Goal: Task Accomplishment & Management: Use online tool/utility

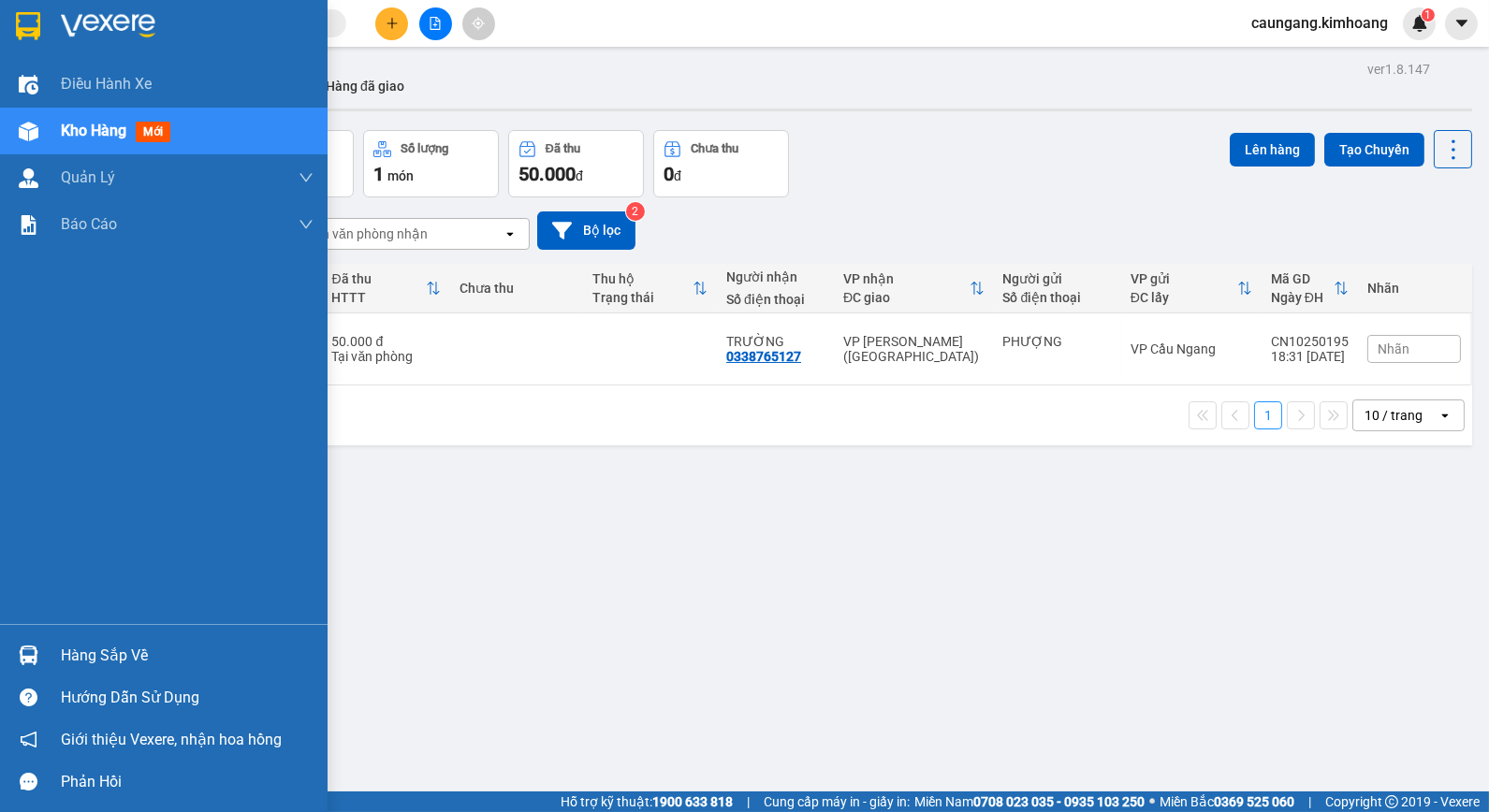
scroll to position [87, 0]
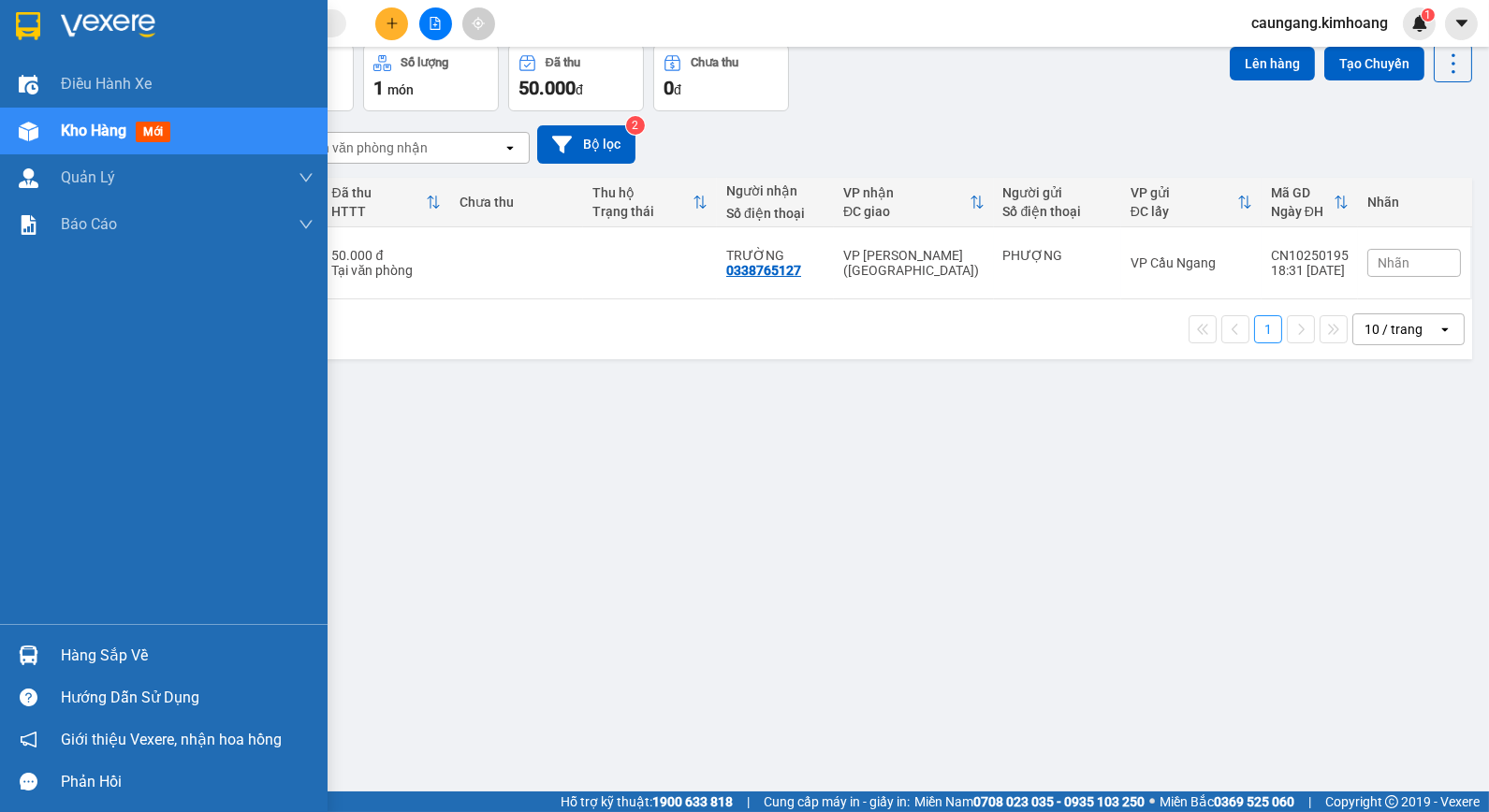
click at [112, 651] on div "Hàng sắp về" at bounding box center [187, 656] width 253 height 29
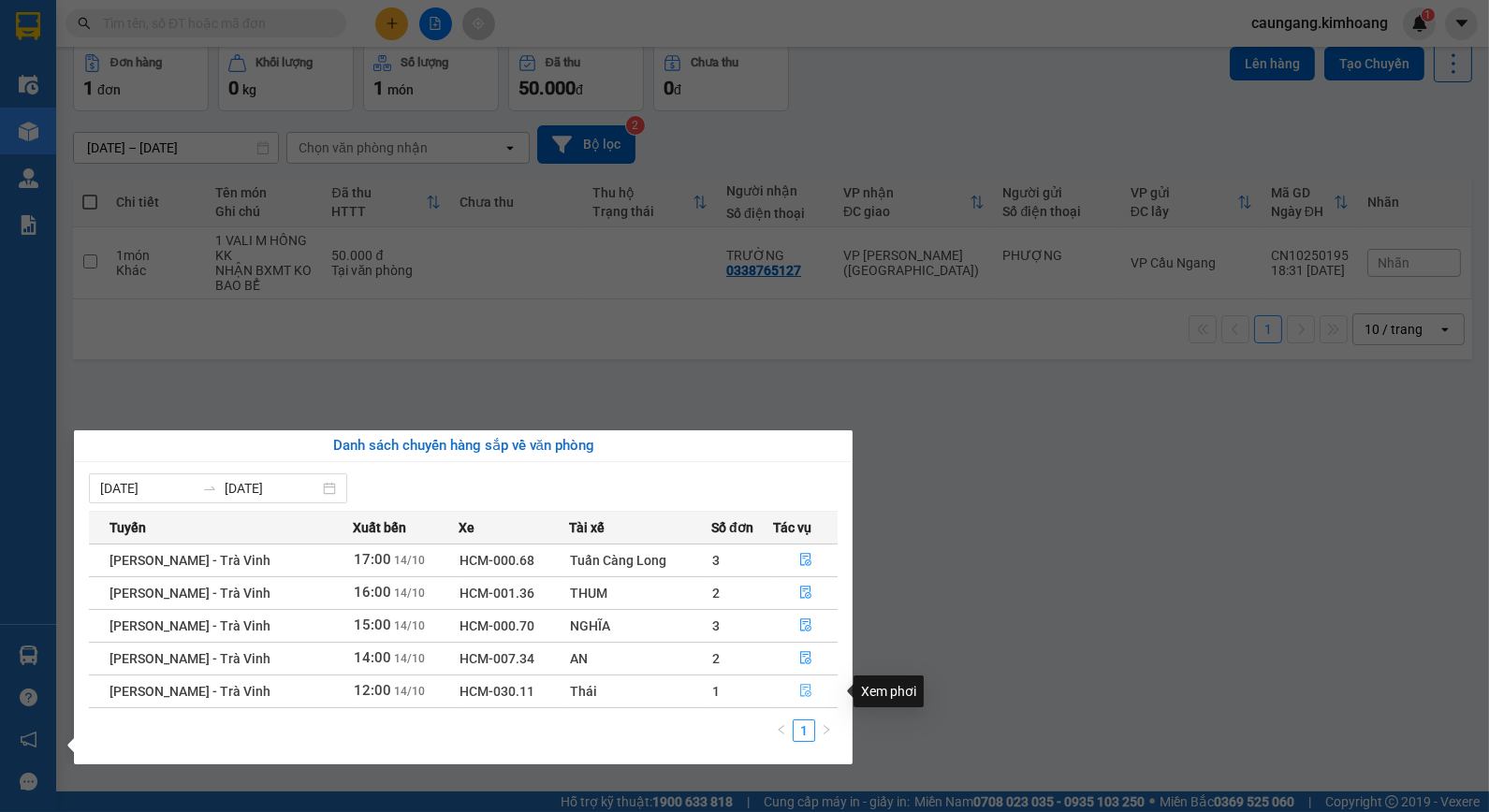
click at [793, 690] on button "button" at bounding box center [805, 691] width 63 height 29
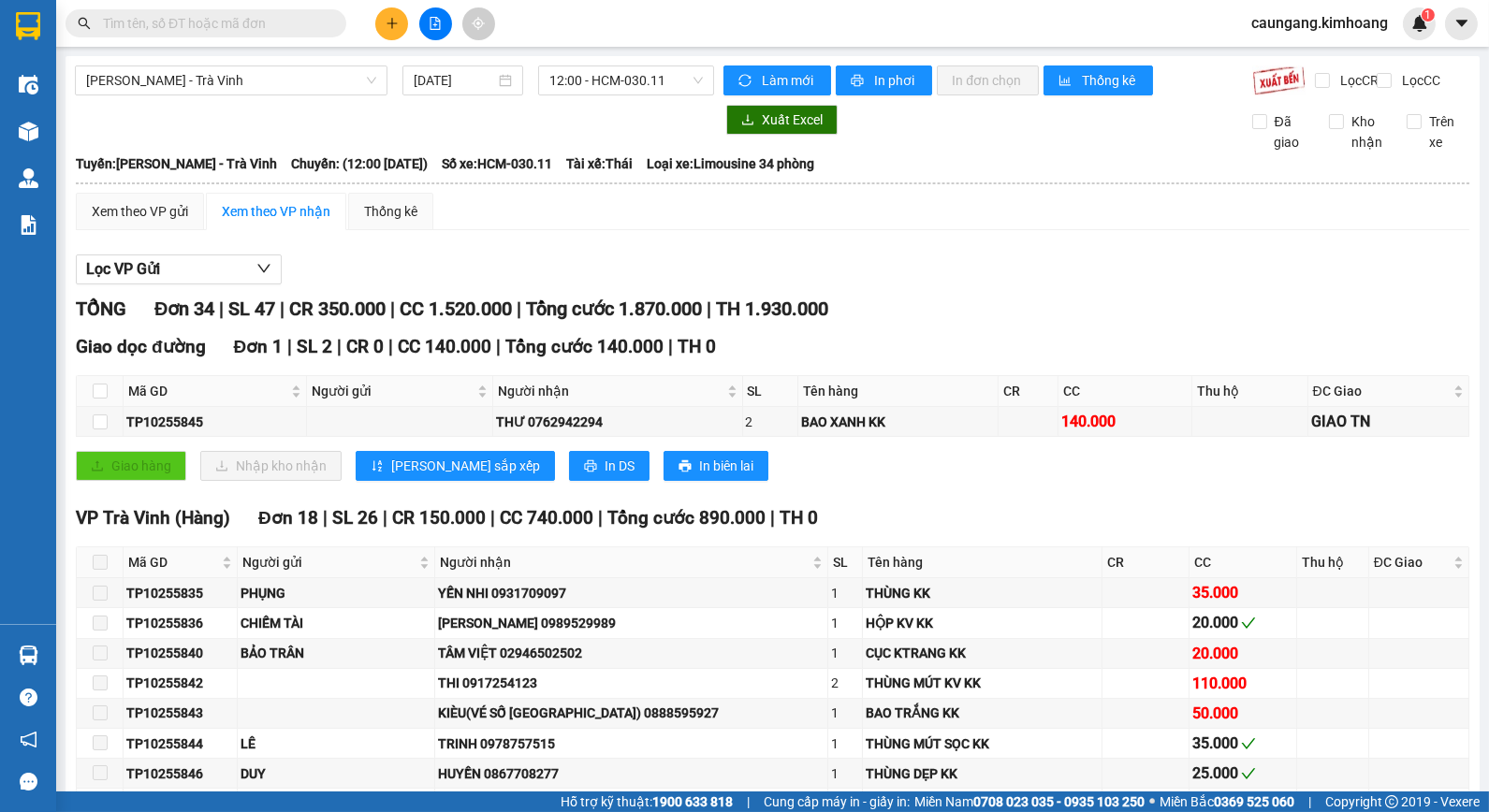
scroll to position [936, 0]
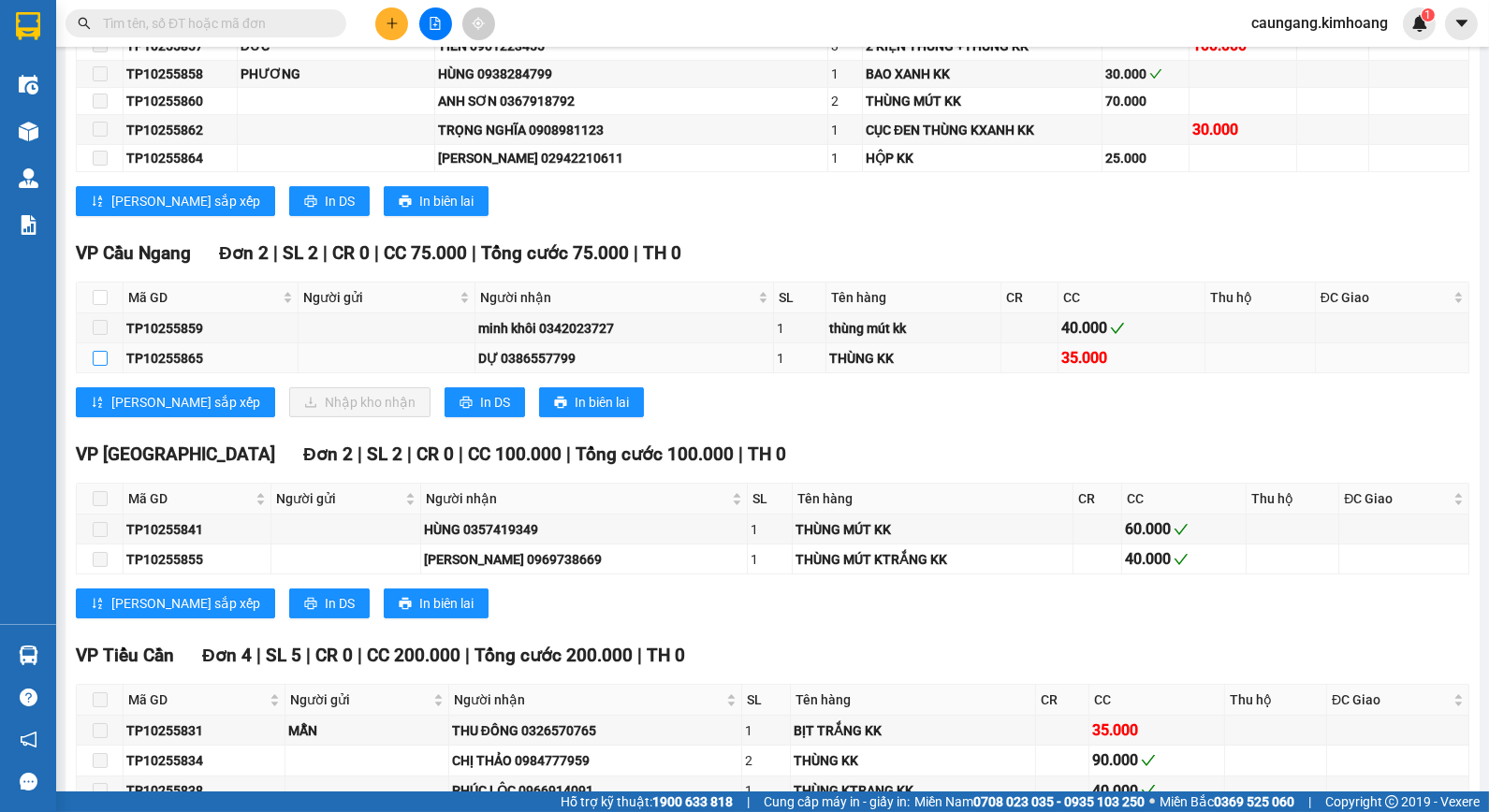
click at [100, 366] on input "checkbox" at bounding box center [100, 358] width 15 height 15
checkbox input "true"
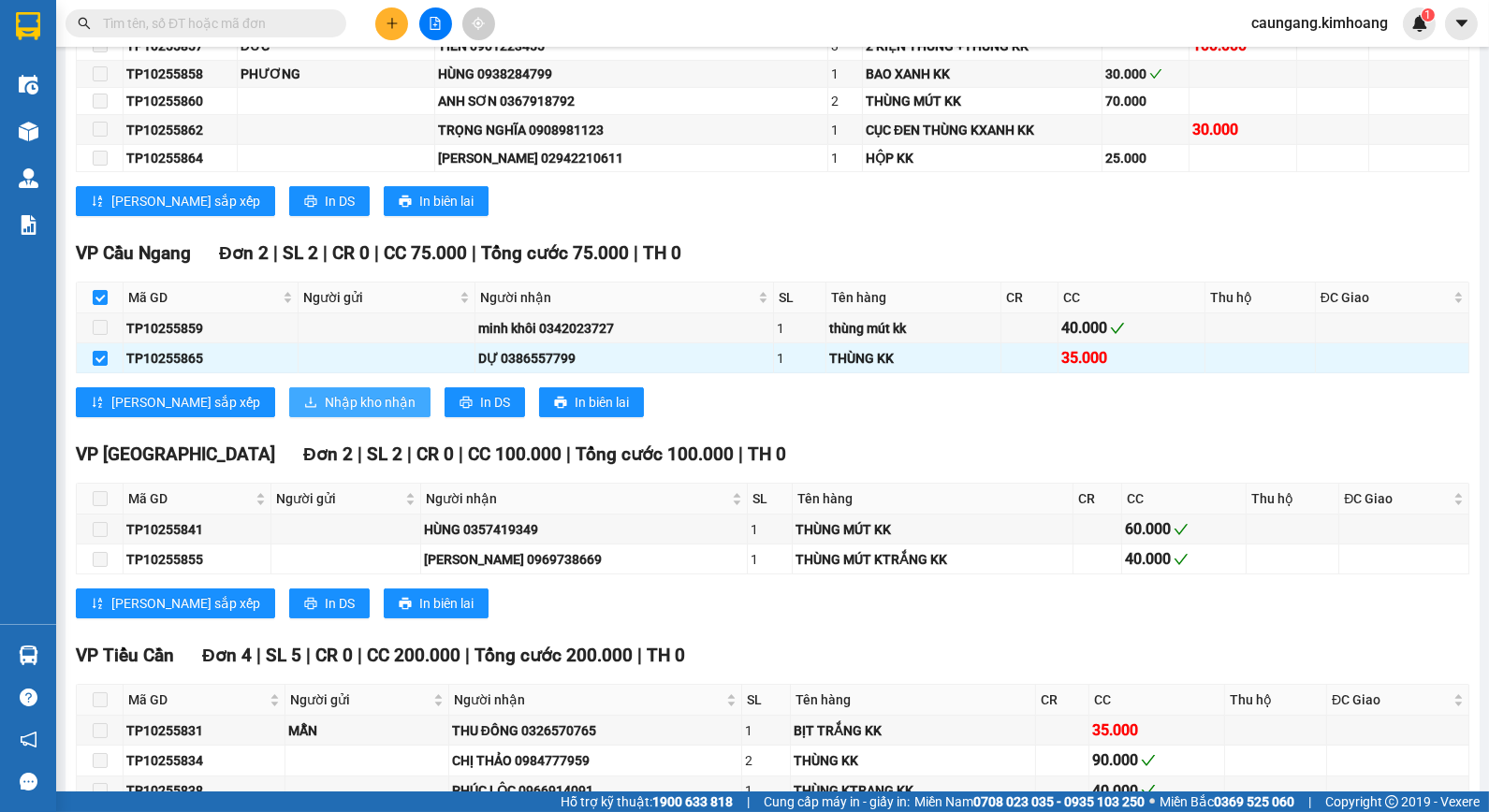
click at [325, 413] on span "Nhập kho nhận" at bounding box center [370, 402] width 90 height 21
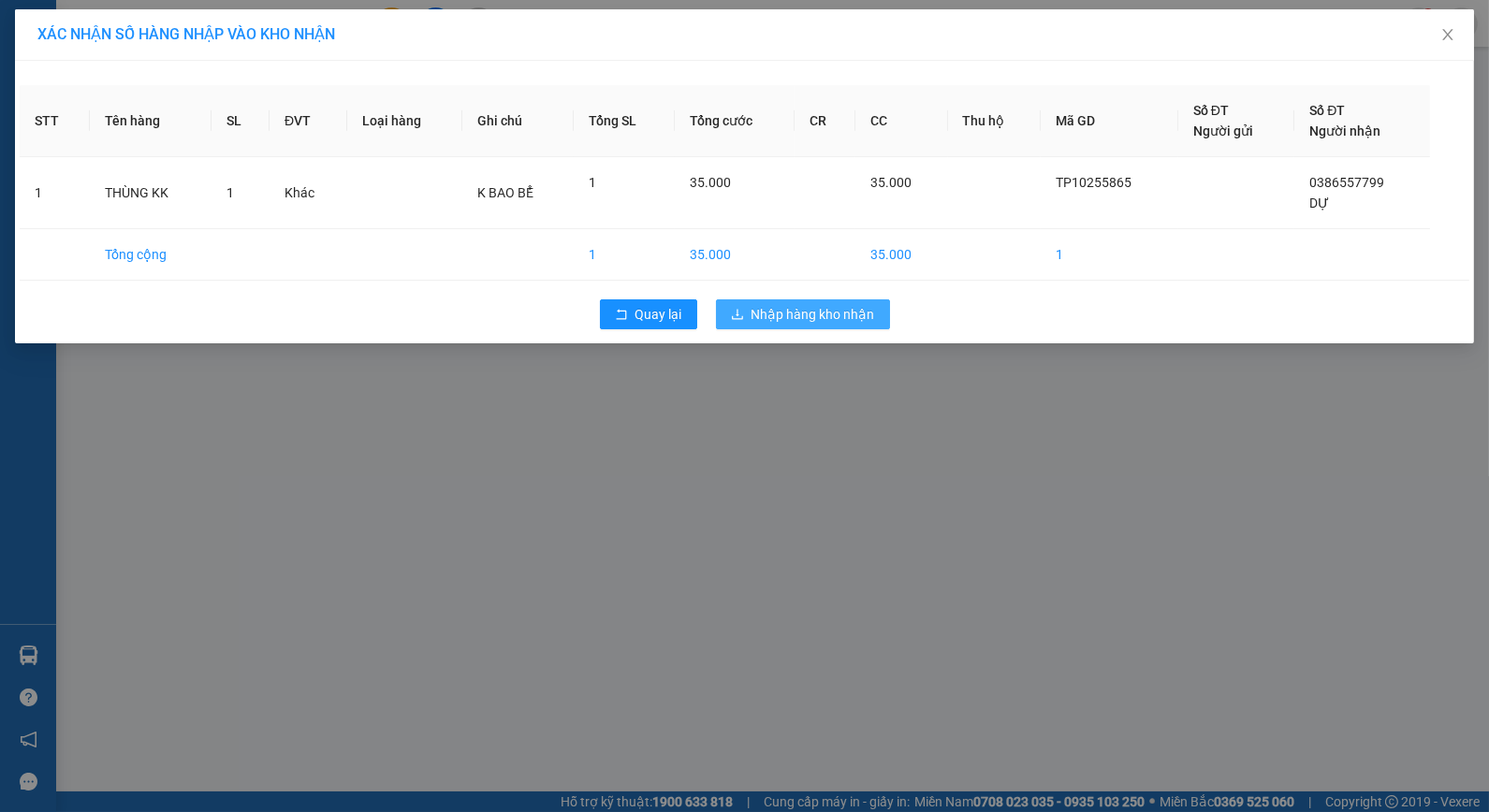
click at [764, 319] on span "Nhập hàng kho nhận" at bounding box center [813, 315] width 124 height 21
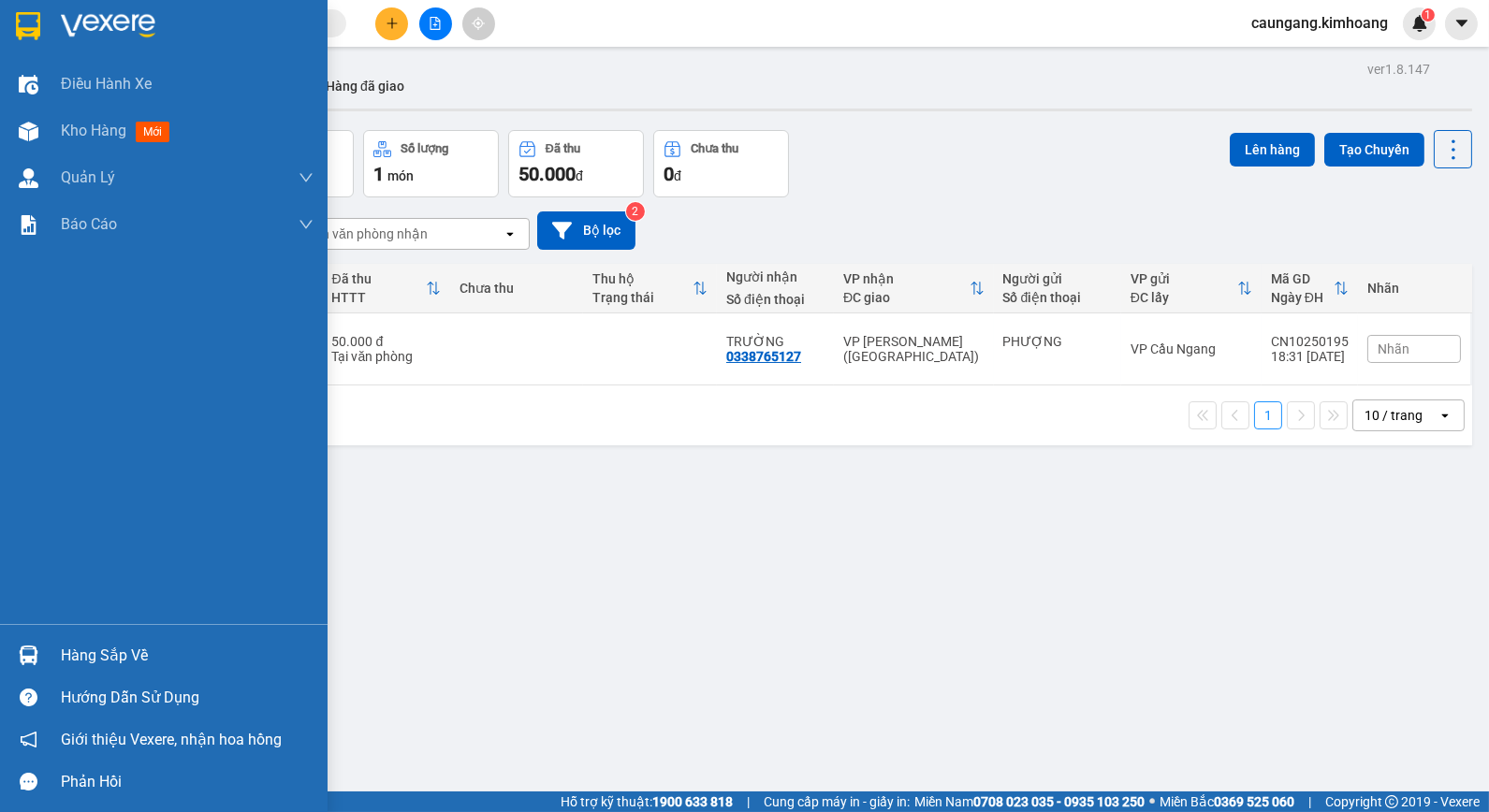
drag, startPoint x: 45, startPoint y: 657, endPoint x: 56, endPoint y: 648, distance: 14.2
click at [48, 656] on div "Hàng sắp về" at bounding box center [164, 655] width 327 height 42
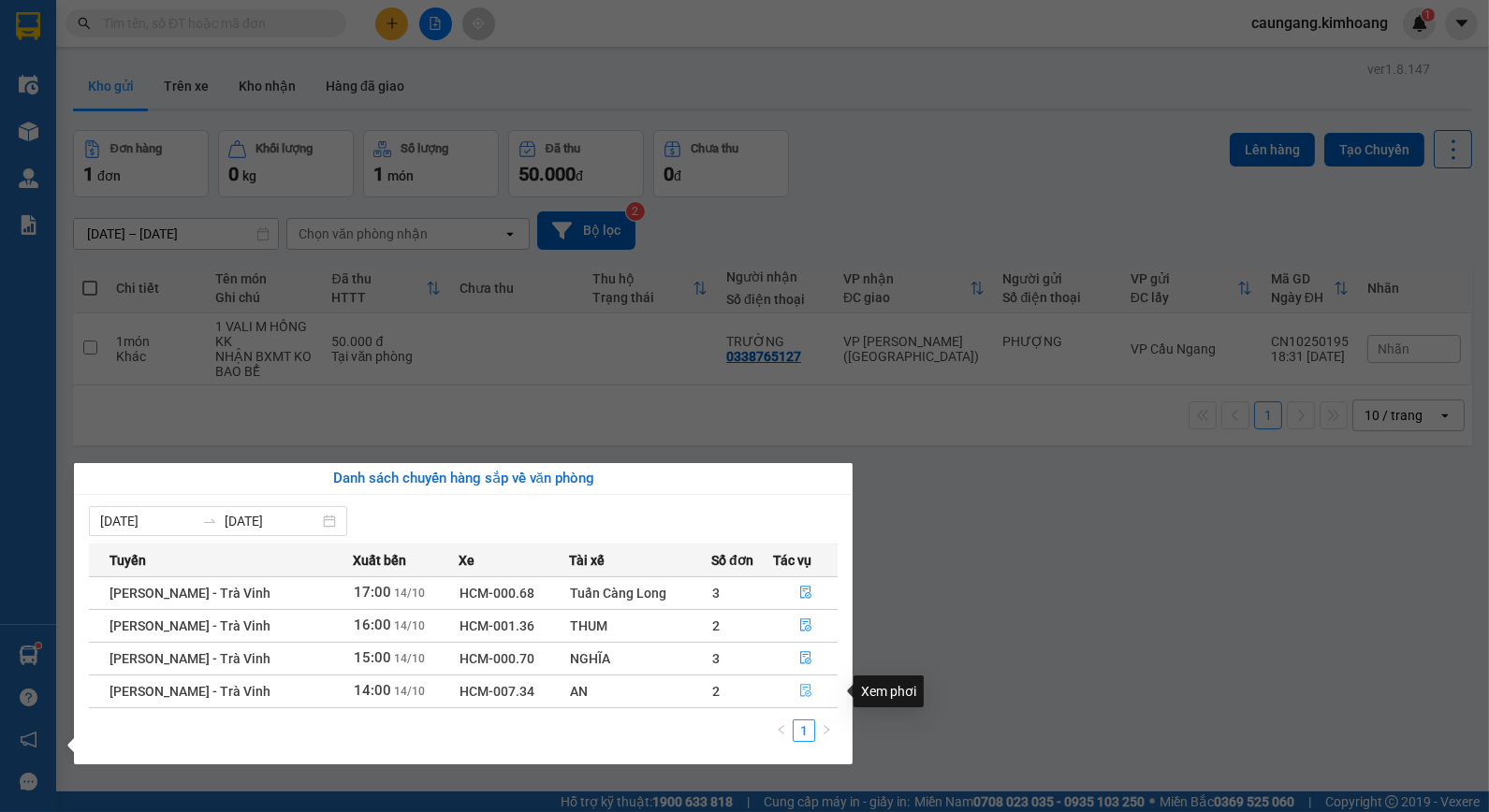
click at [802, 694] on icon "file-done" at bounding box center [806, 690] width 11 height 13
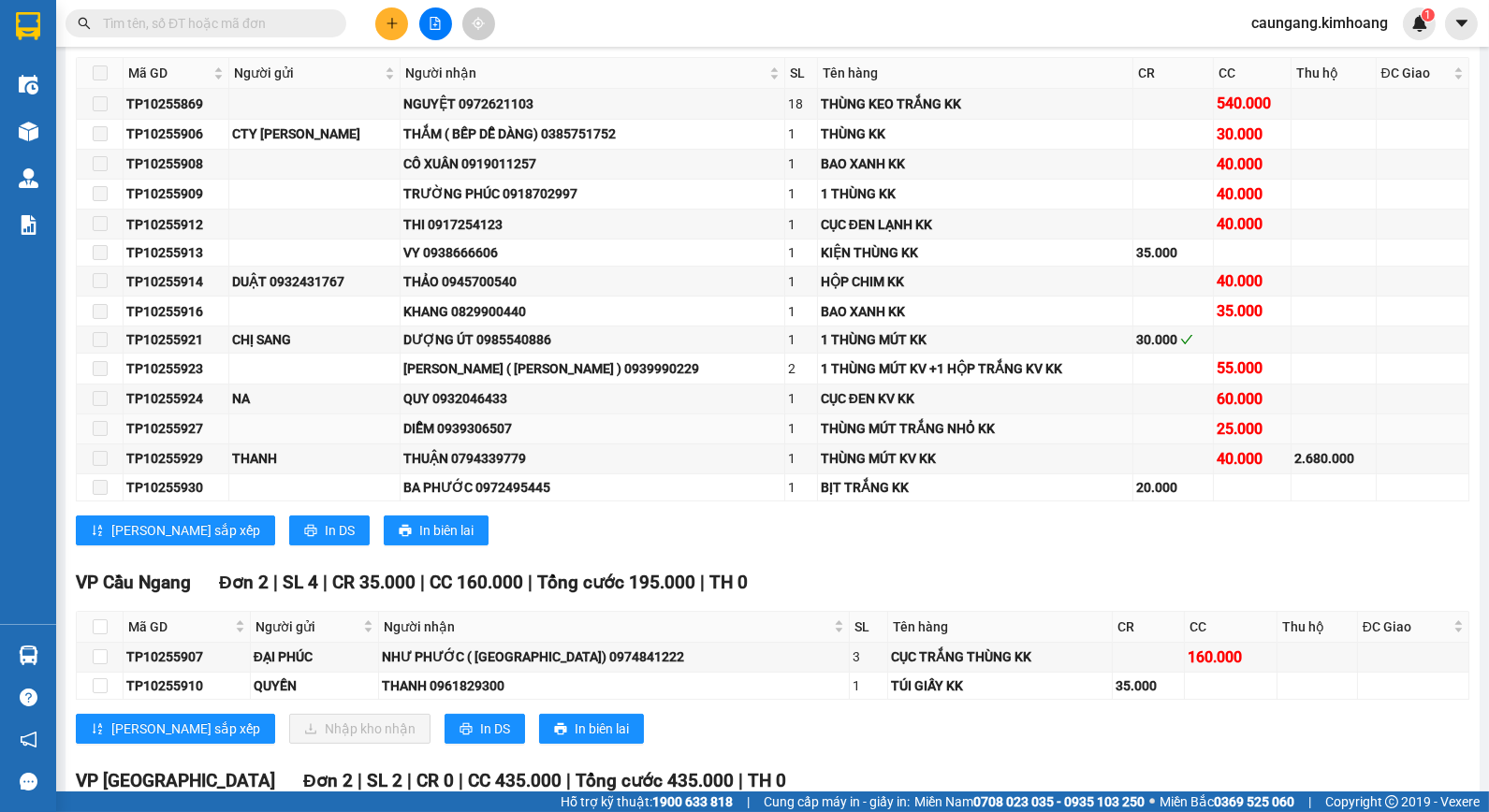
scroll to position [936, 0]
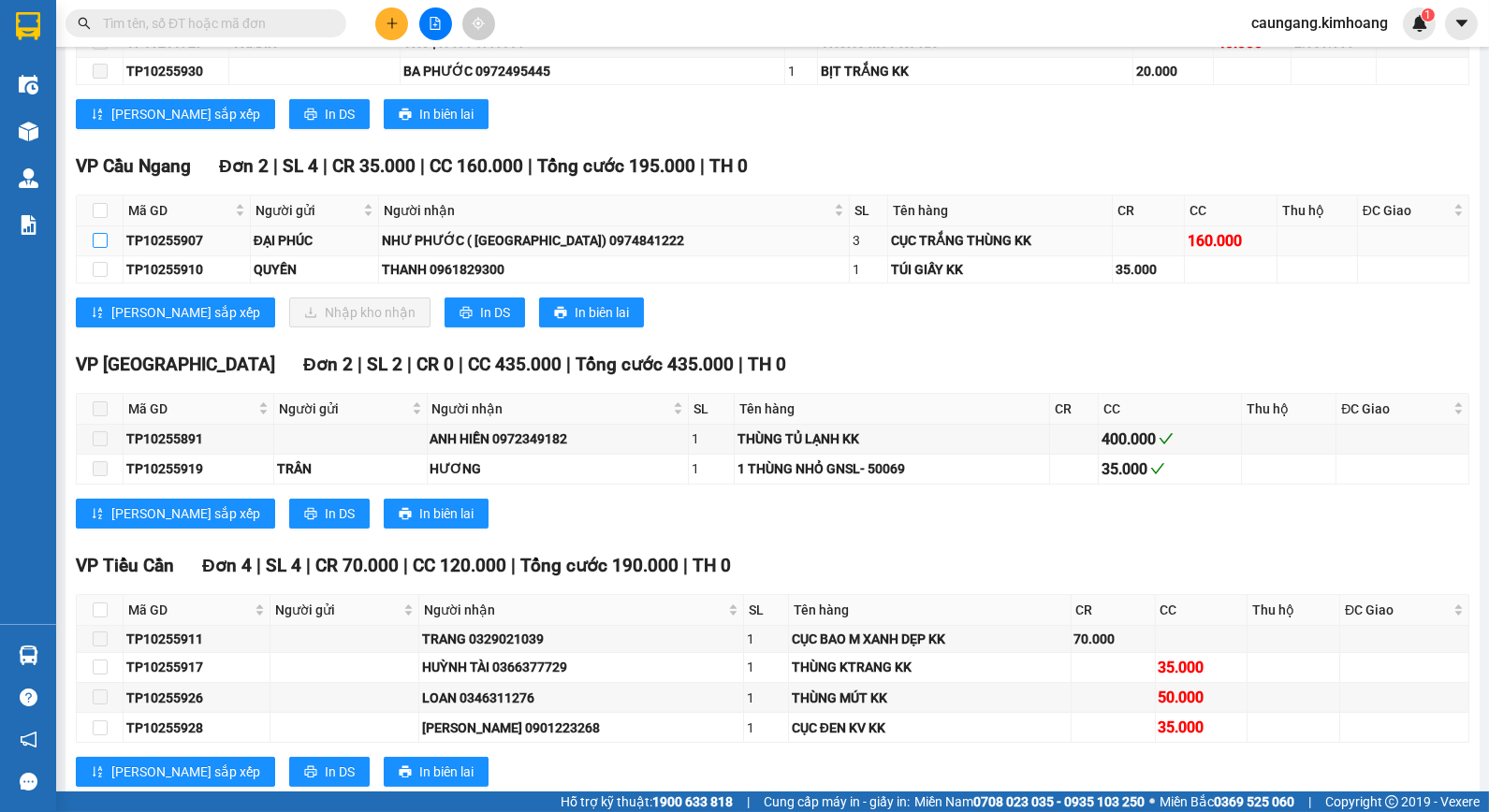
click at [100, 248] on input "checkbox" at bounding box center [100, 241] width 15 height 15
checkbox input "true"
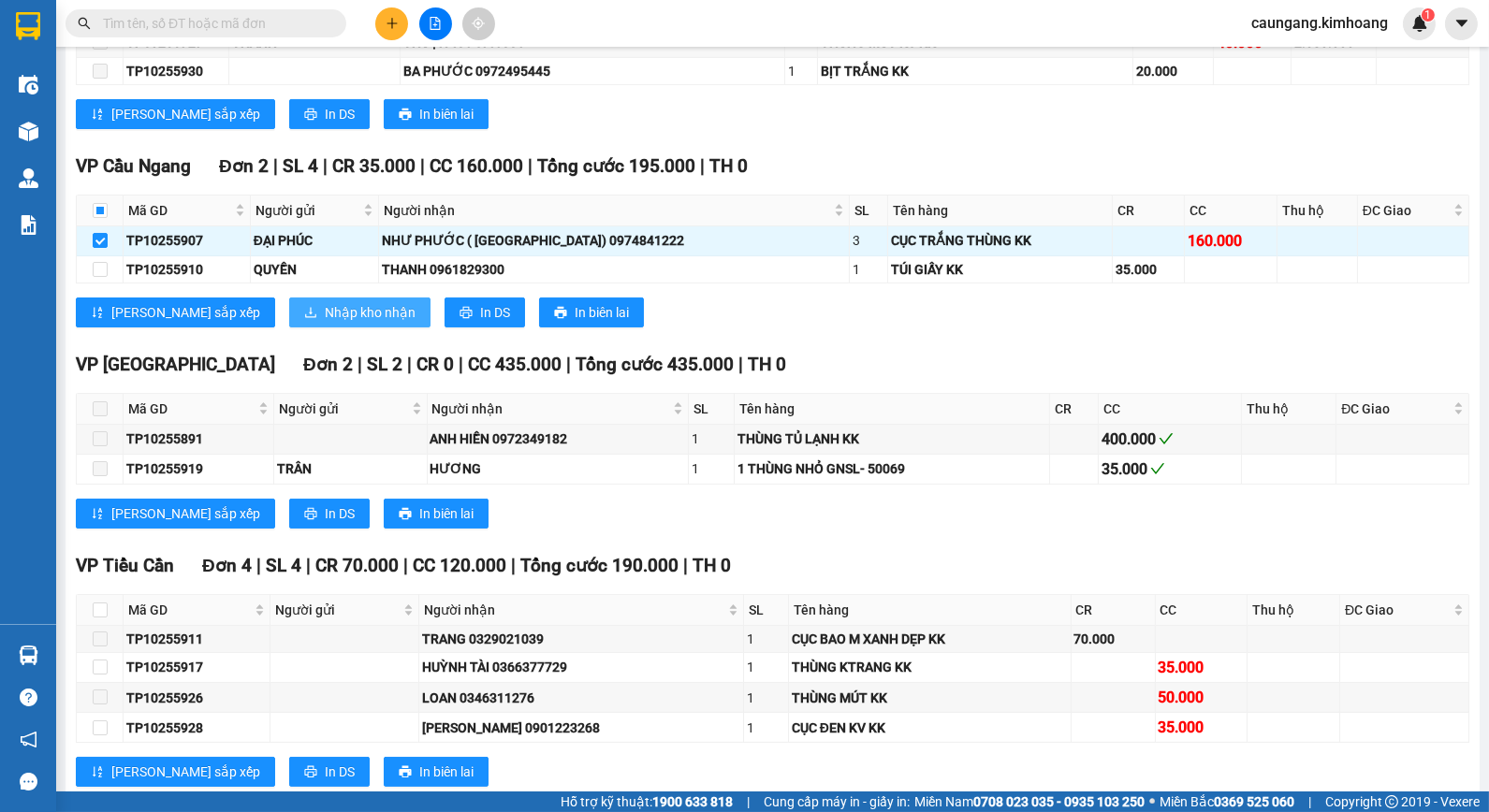
click at [325, 323] on span "Nhập kho nhận" at bounding box center [370, 313] width 90 height 21
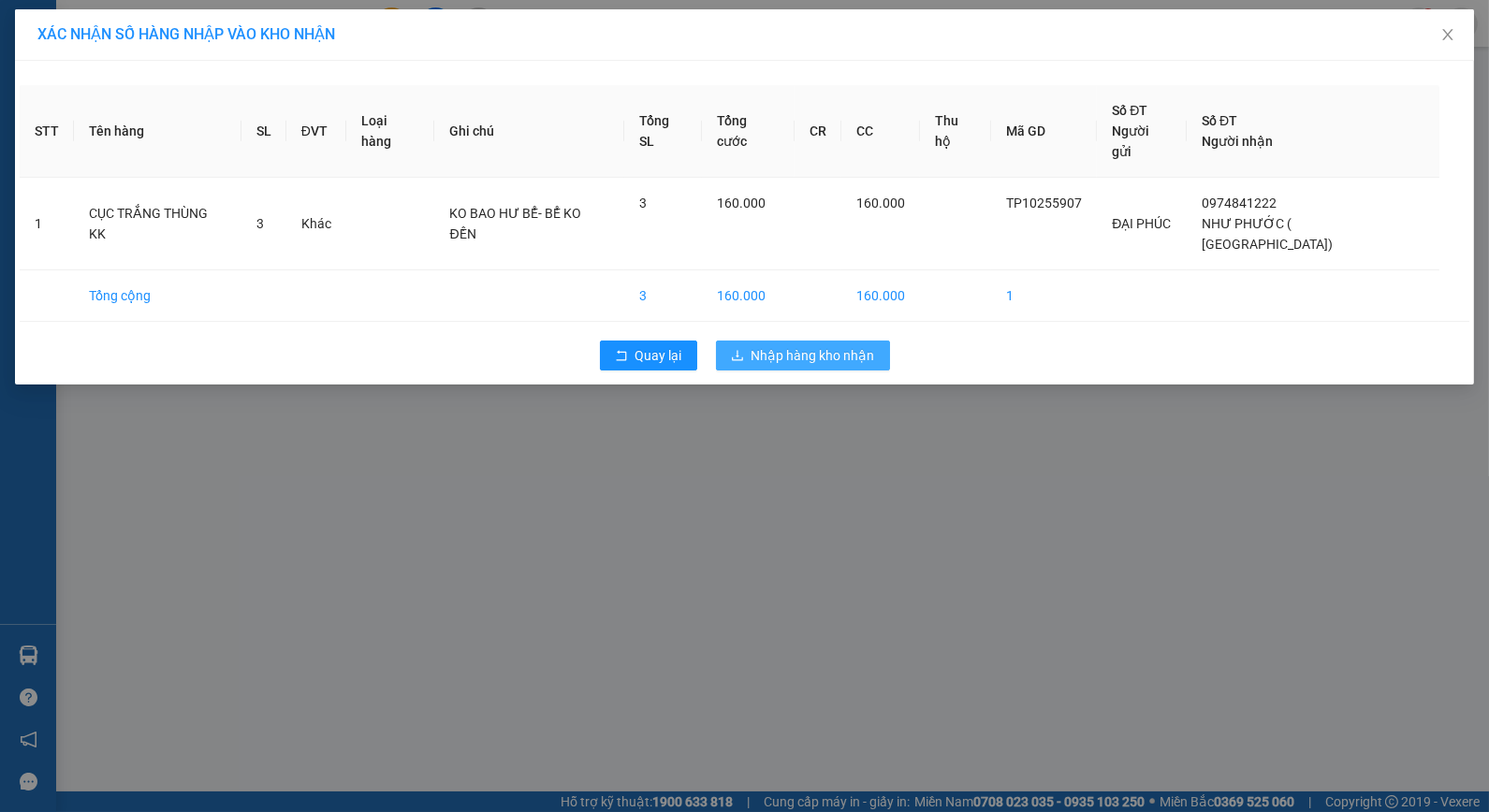
click at [837, 345] on span "Nhập hàng kho nhận" at bounding box center [813, 356] width 124 height 21
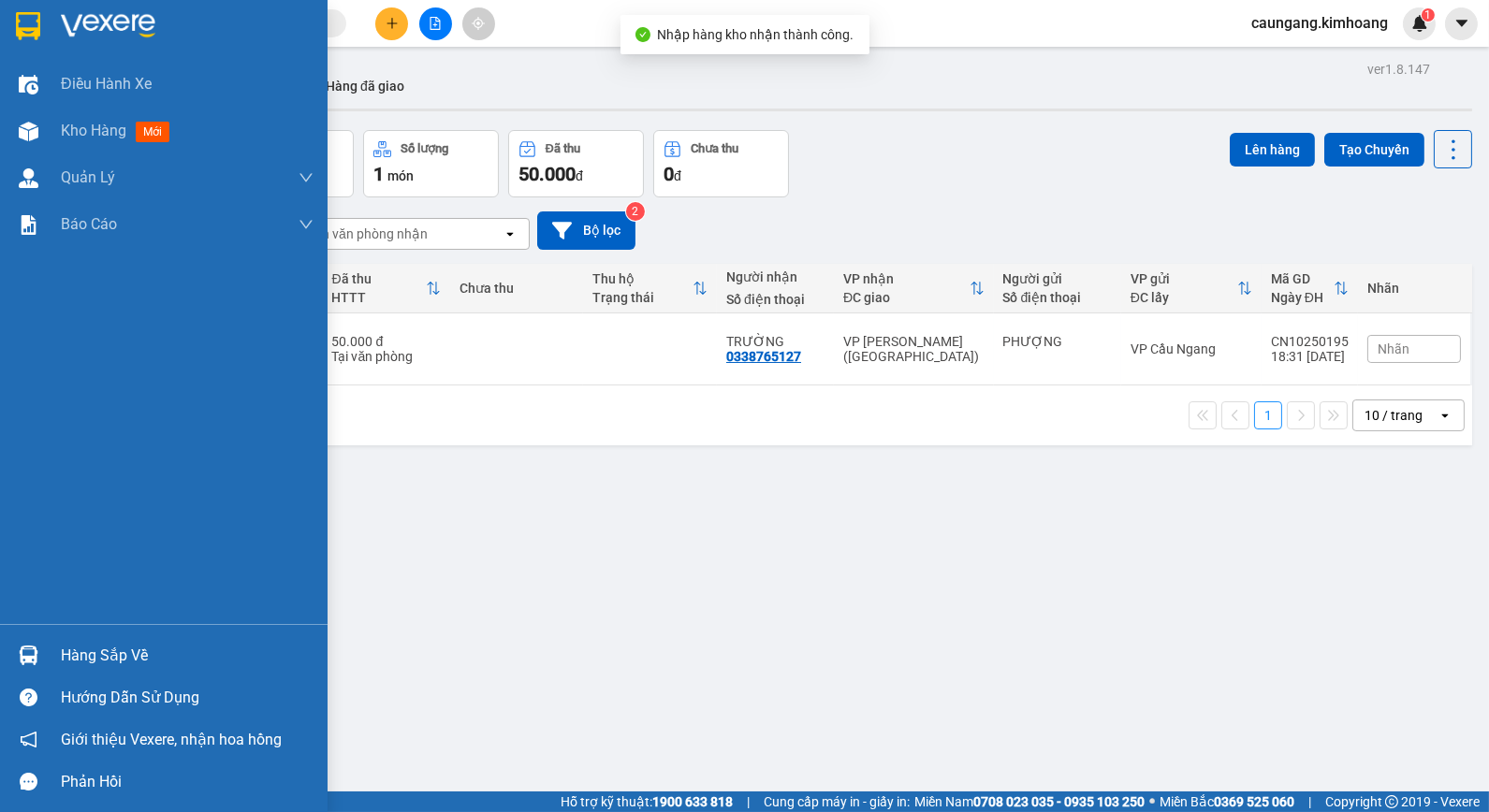
drag, startPoint x: 129, startPoint y: 658, endPoint x: 143, endPoint y: 660, distance: 14.1
click at [132, 658] on div "Hàng sắp về" at bounding box center [187, 656] width 253 height 29
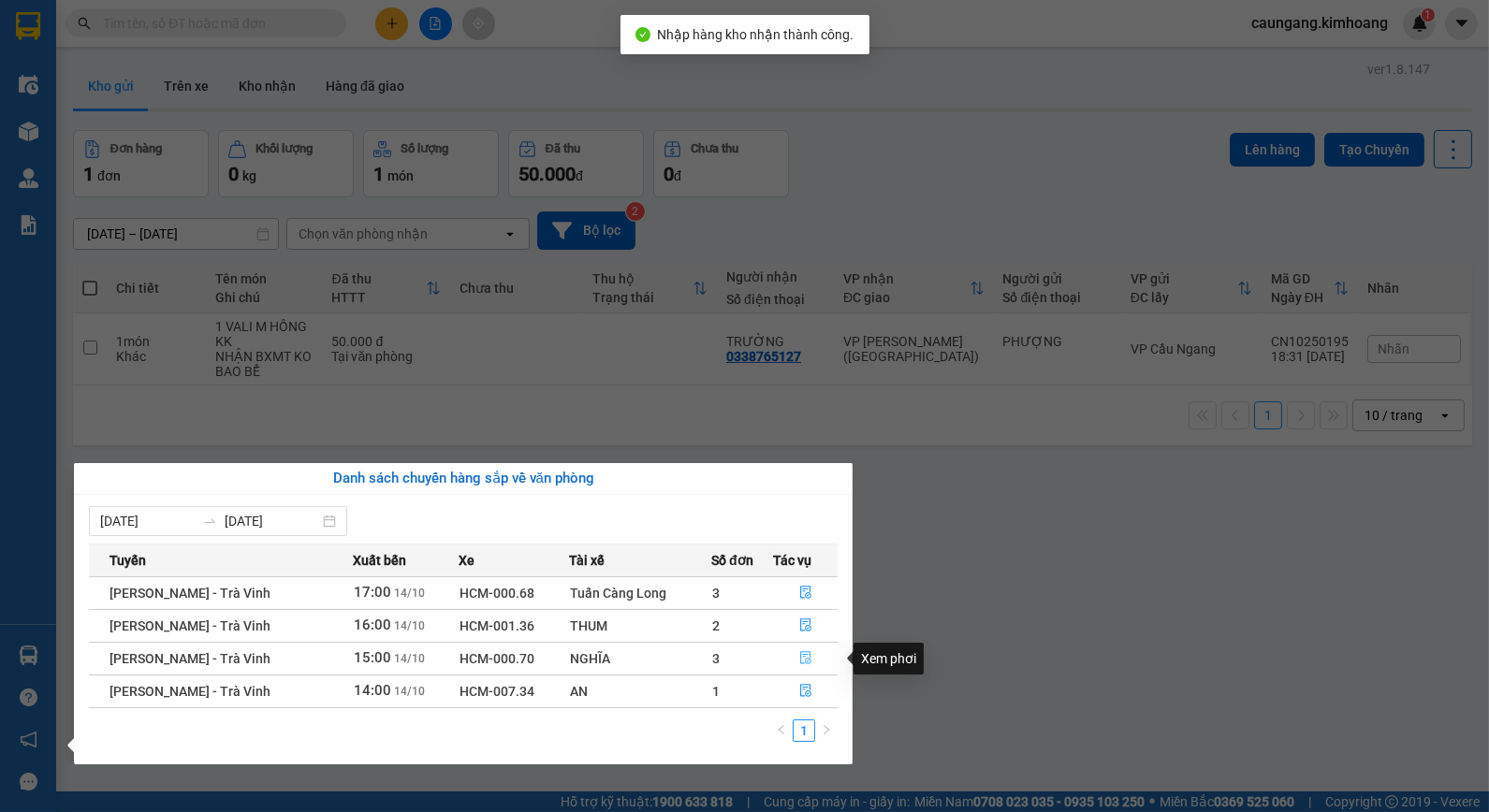
click at [801, 657] on icon "file-done" at bounding box center [806, 658] width 13 height 13
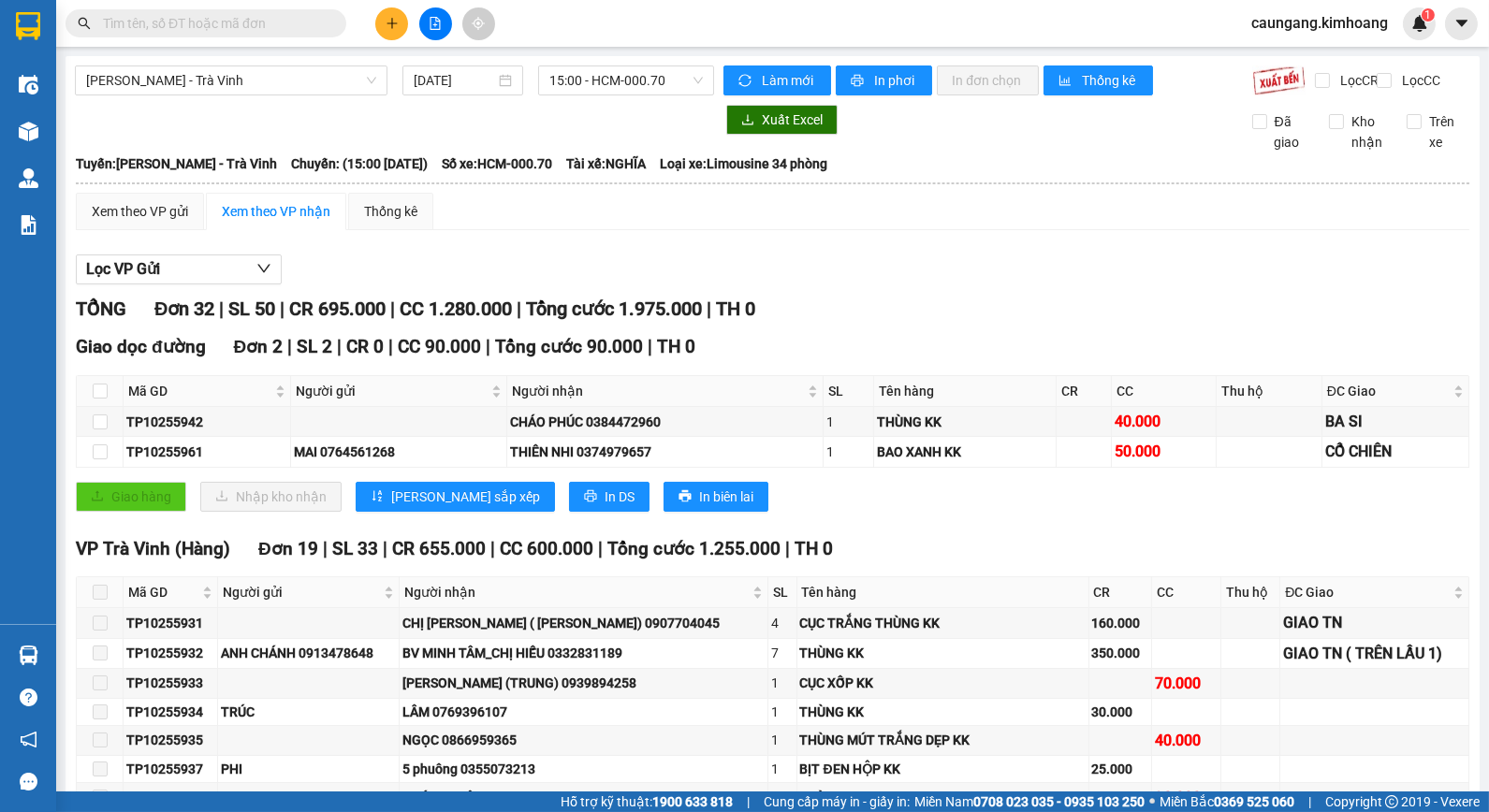
scroll to position [1144, 0]
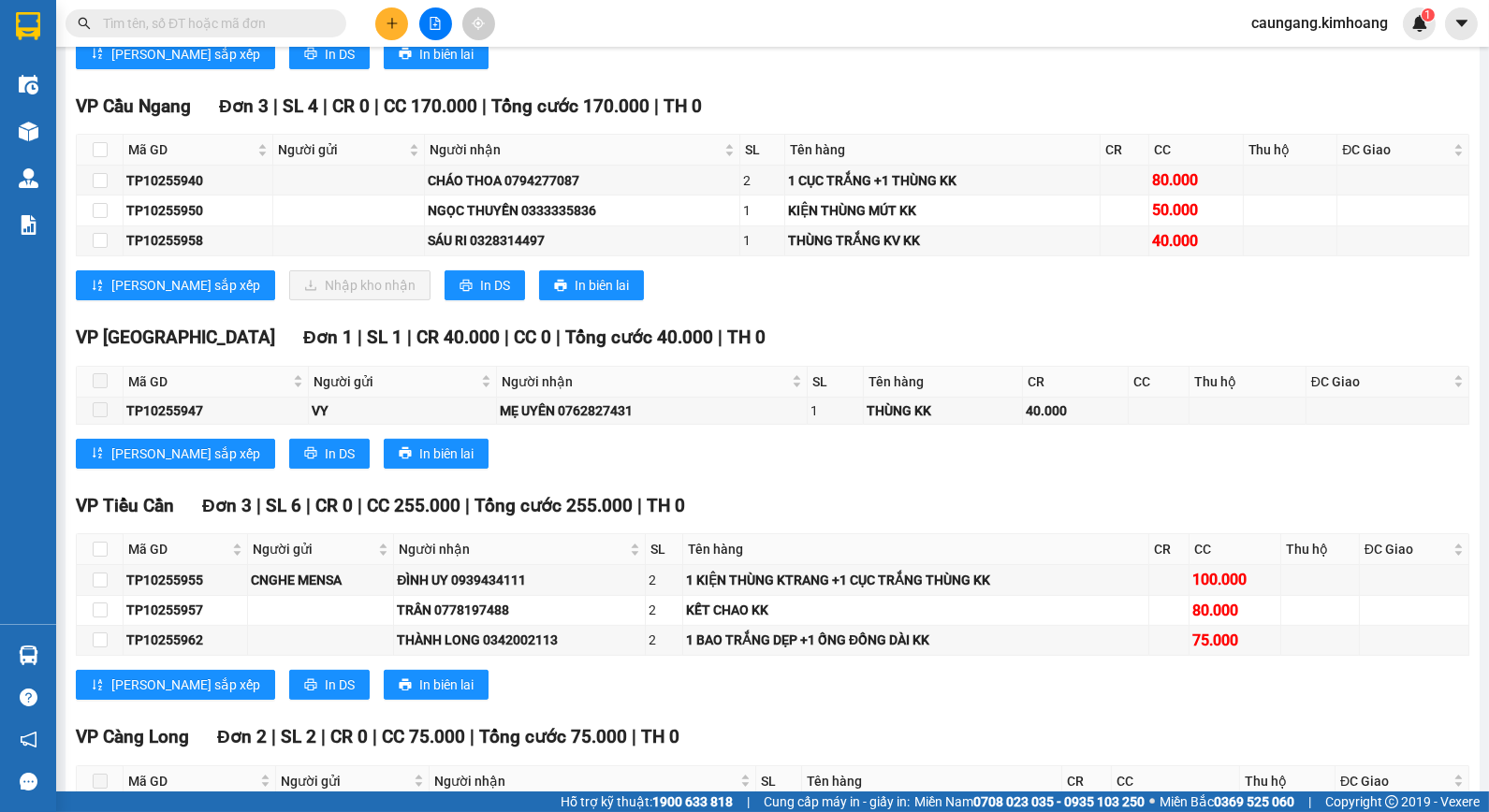
click at [146, 17] on input "text" at bounding box center [213, 24] width 221 height 21
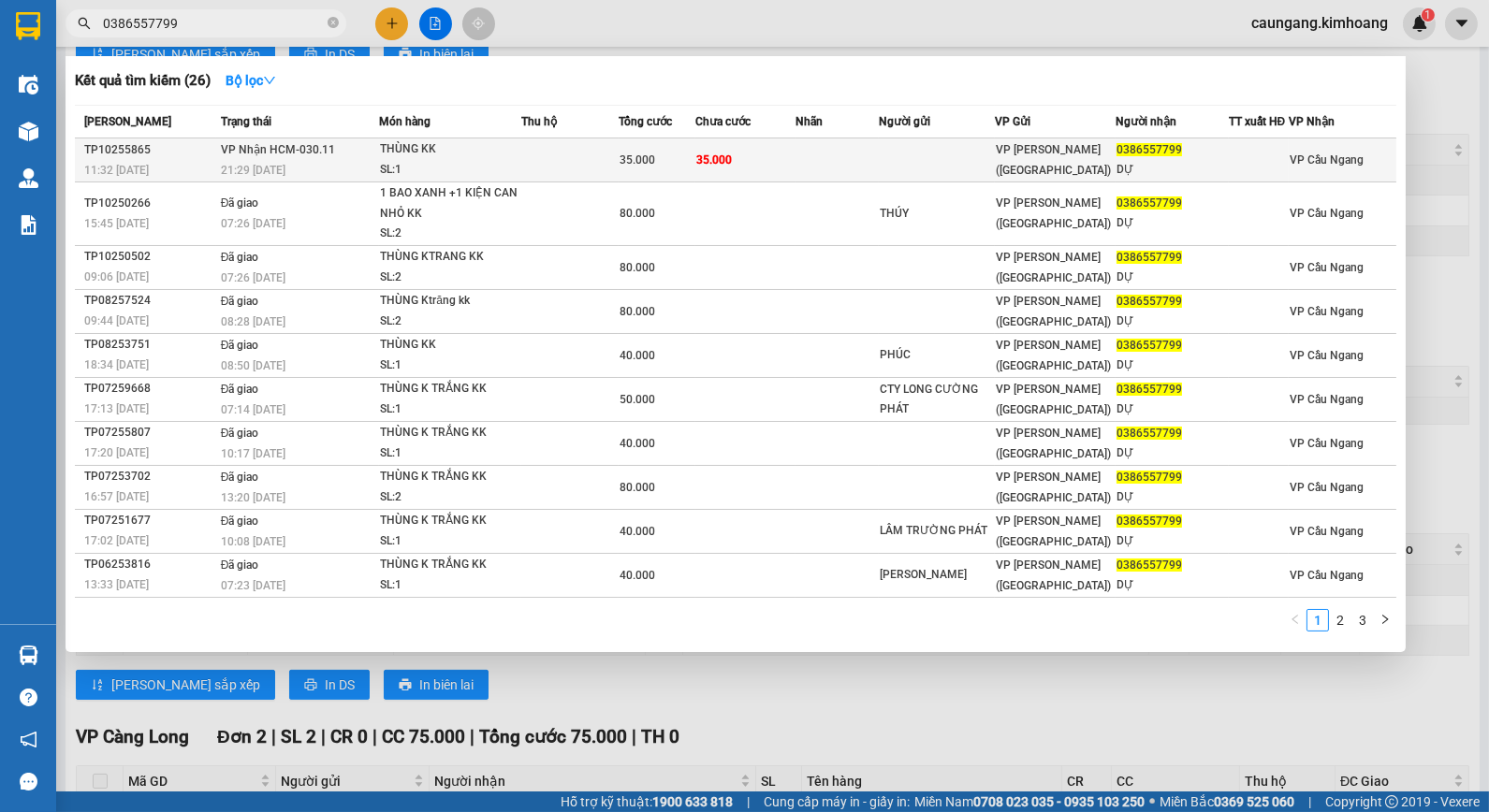
type input "0386557799"
click at [633, 179] on td "35.000" at bounding box center [657, 161] width 77 height 44
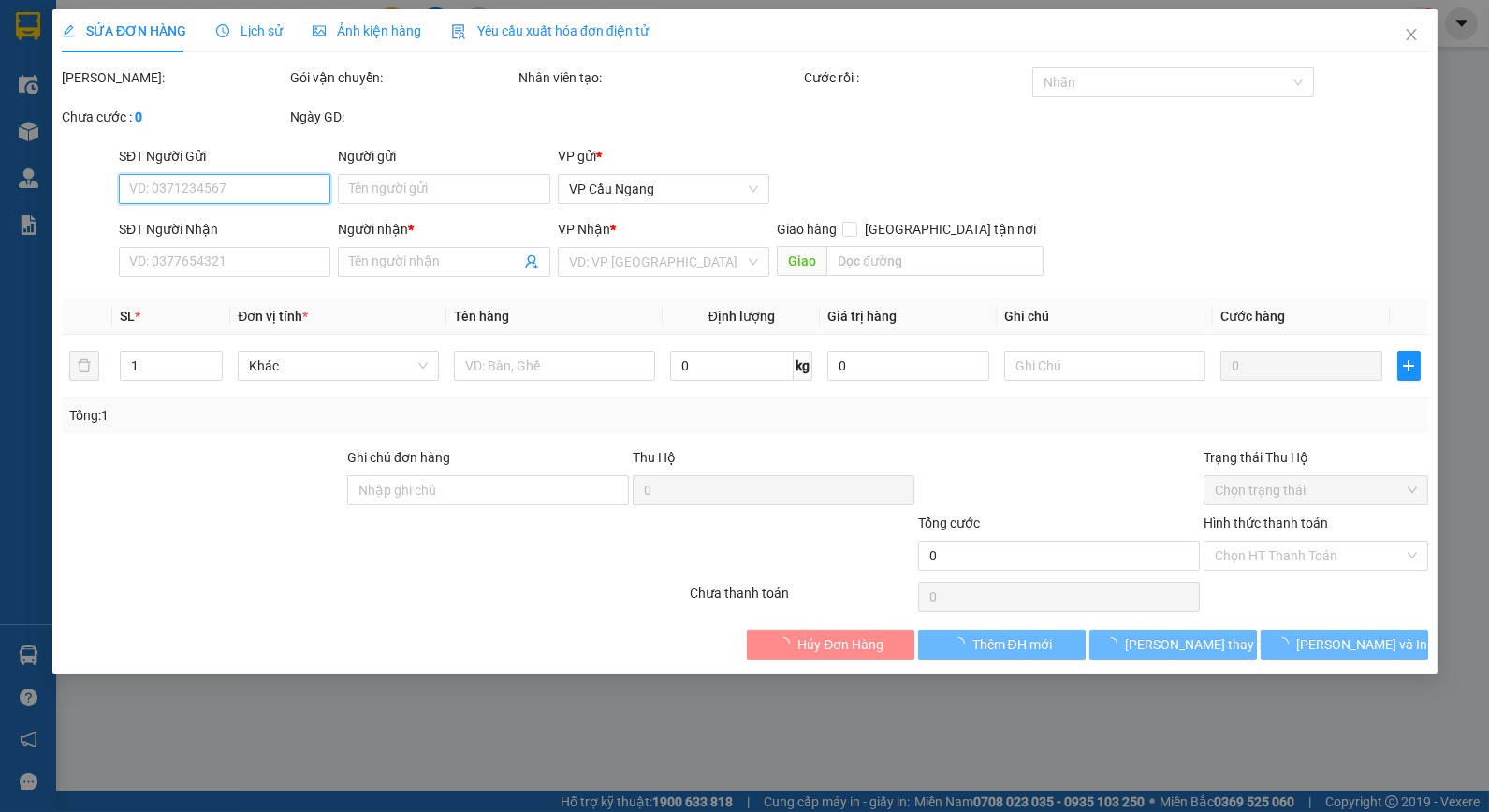
type input "0386557799"
type input "DỰ"
type input "35.000"
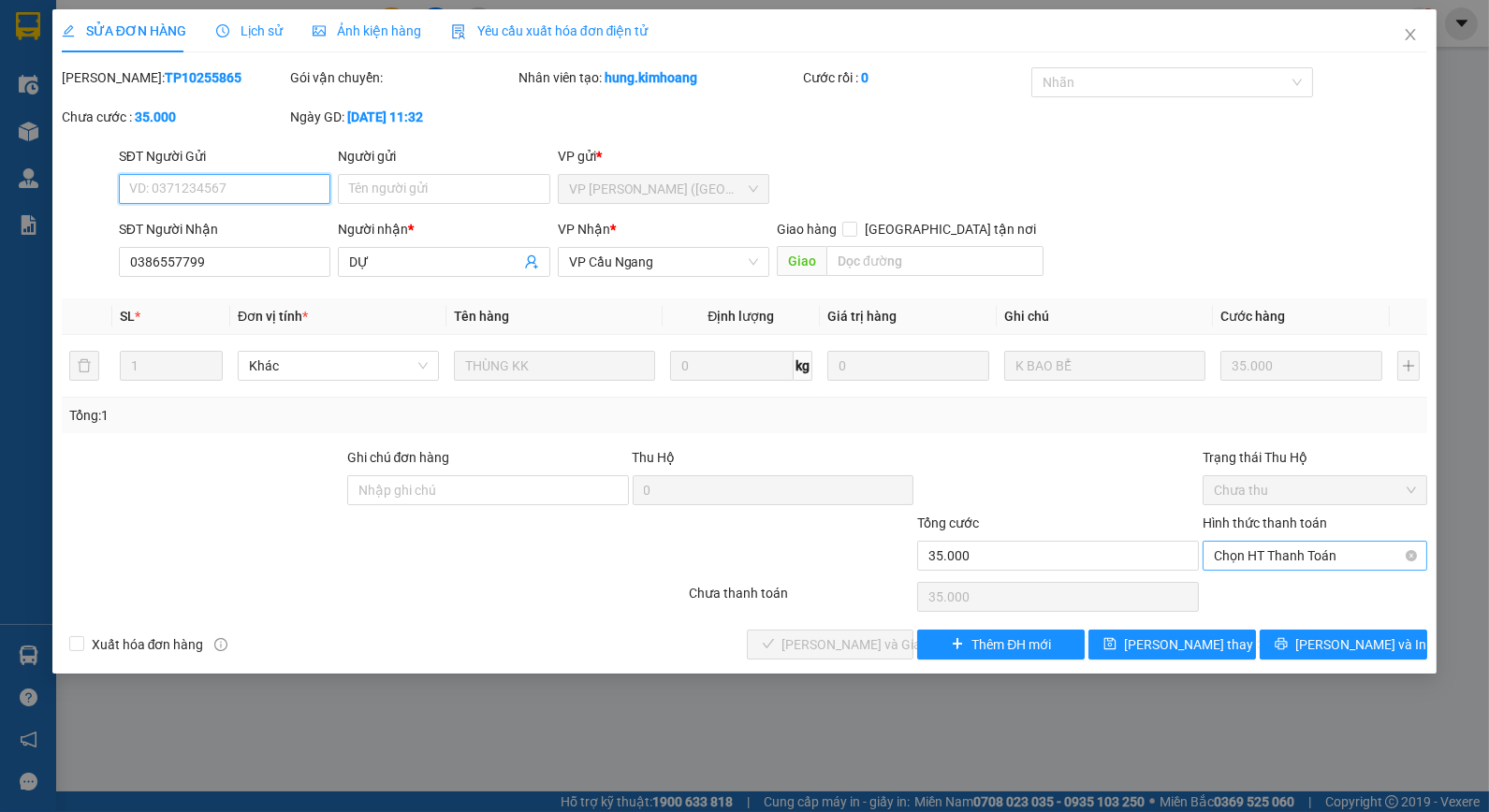
click at [1247, 564] on span "Chọn HT Thanh Toán" at bounding box center [1315, 556] width 203 height 29
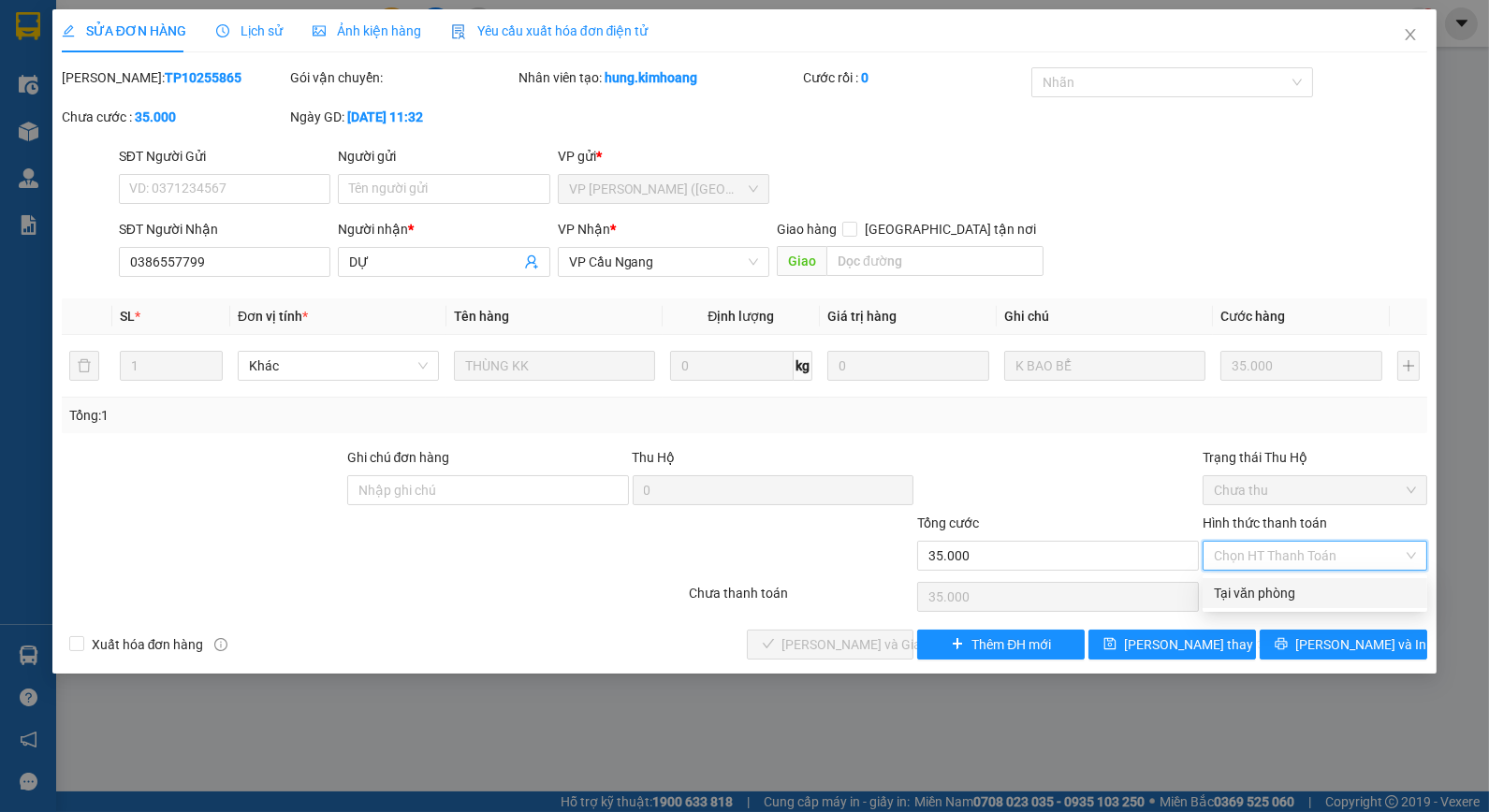
click at [1249, 592] on div "Tại văn phòng" at bounding box center [1315, 593] width 203 height 21
type input "0"
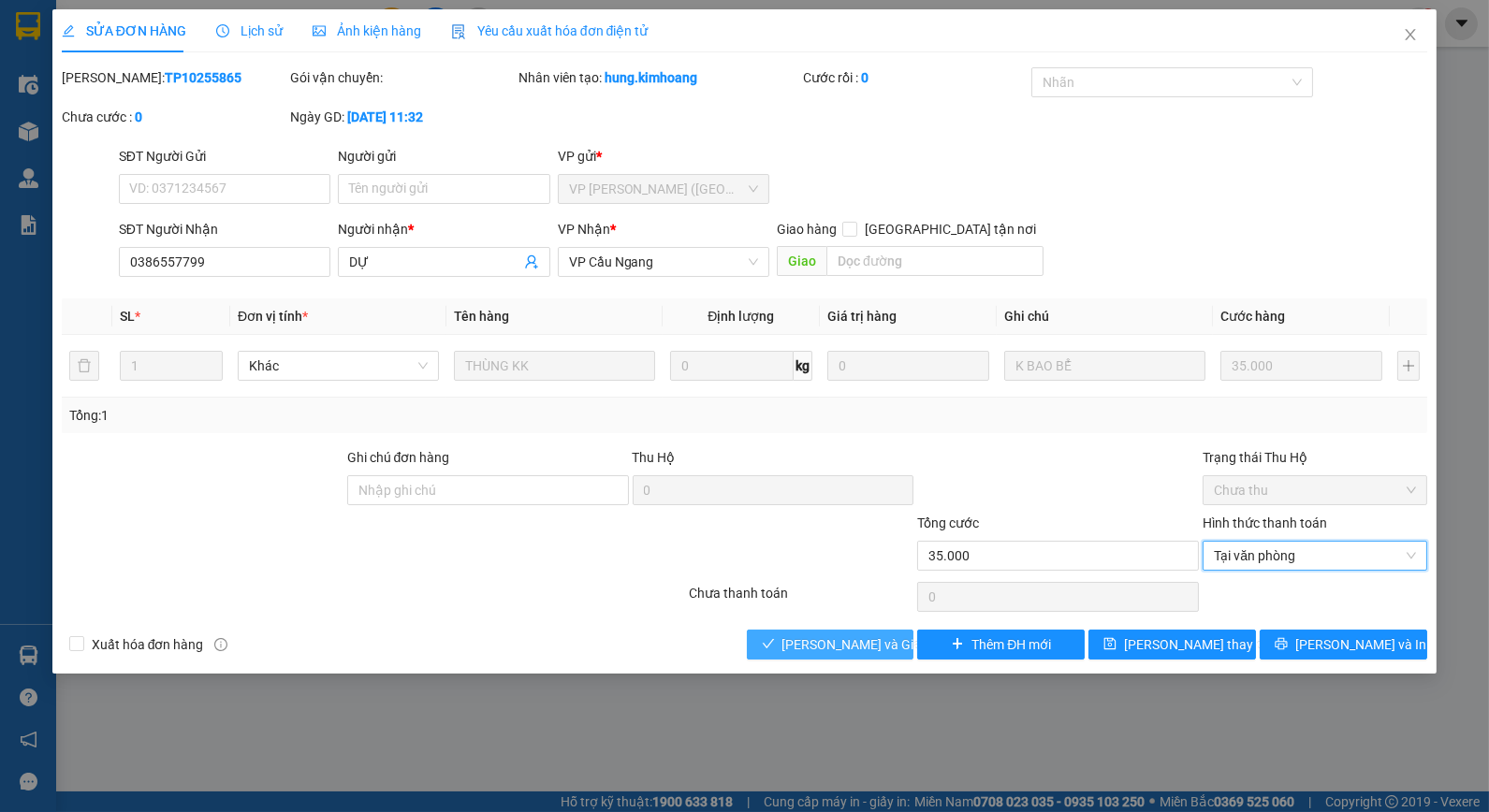
click at [814, 641] on span "[PERSON_NAME] và Giao hàng" at bounding box center [872, 645] width 180 height 21
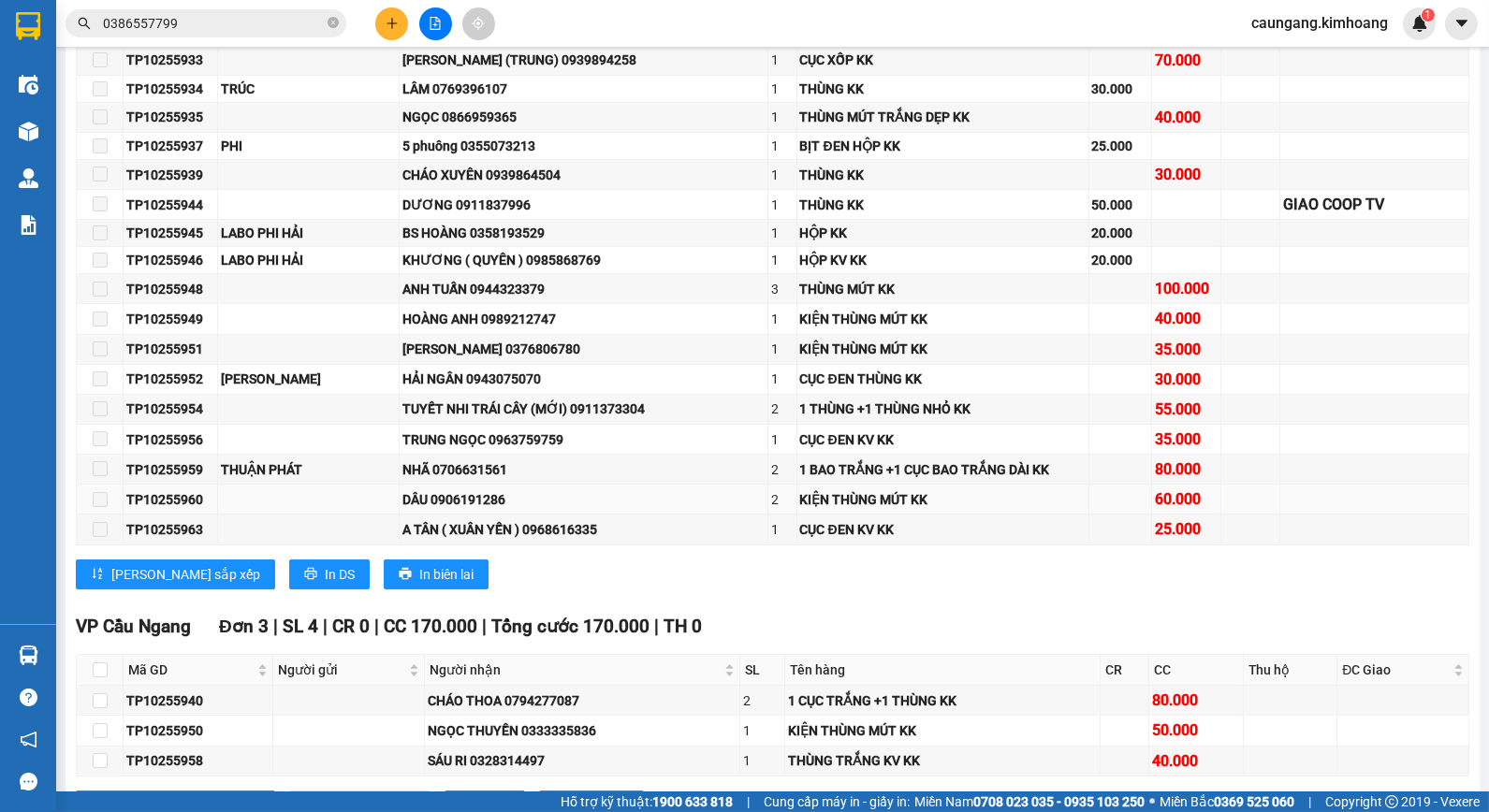
scroll to position [936, 0]
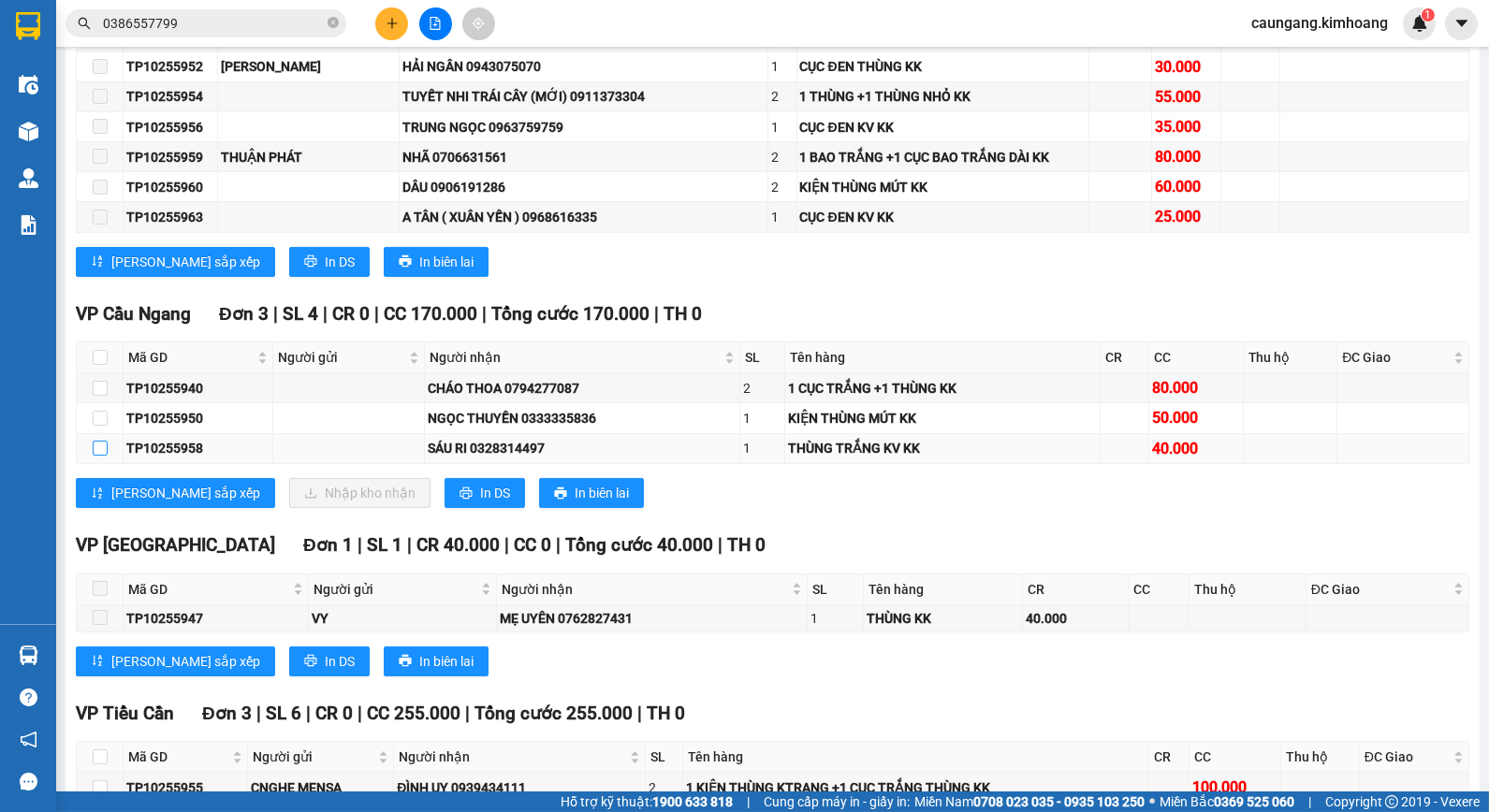
click at [98, 455] on input "checkbox" at bounding box center [100, 449] width 15 height 15
checkbox input "true"
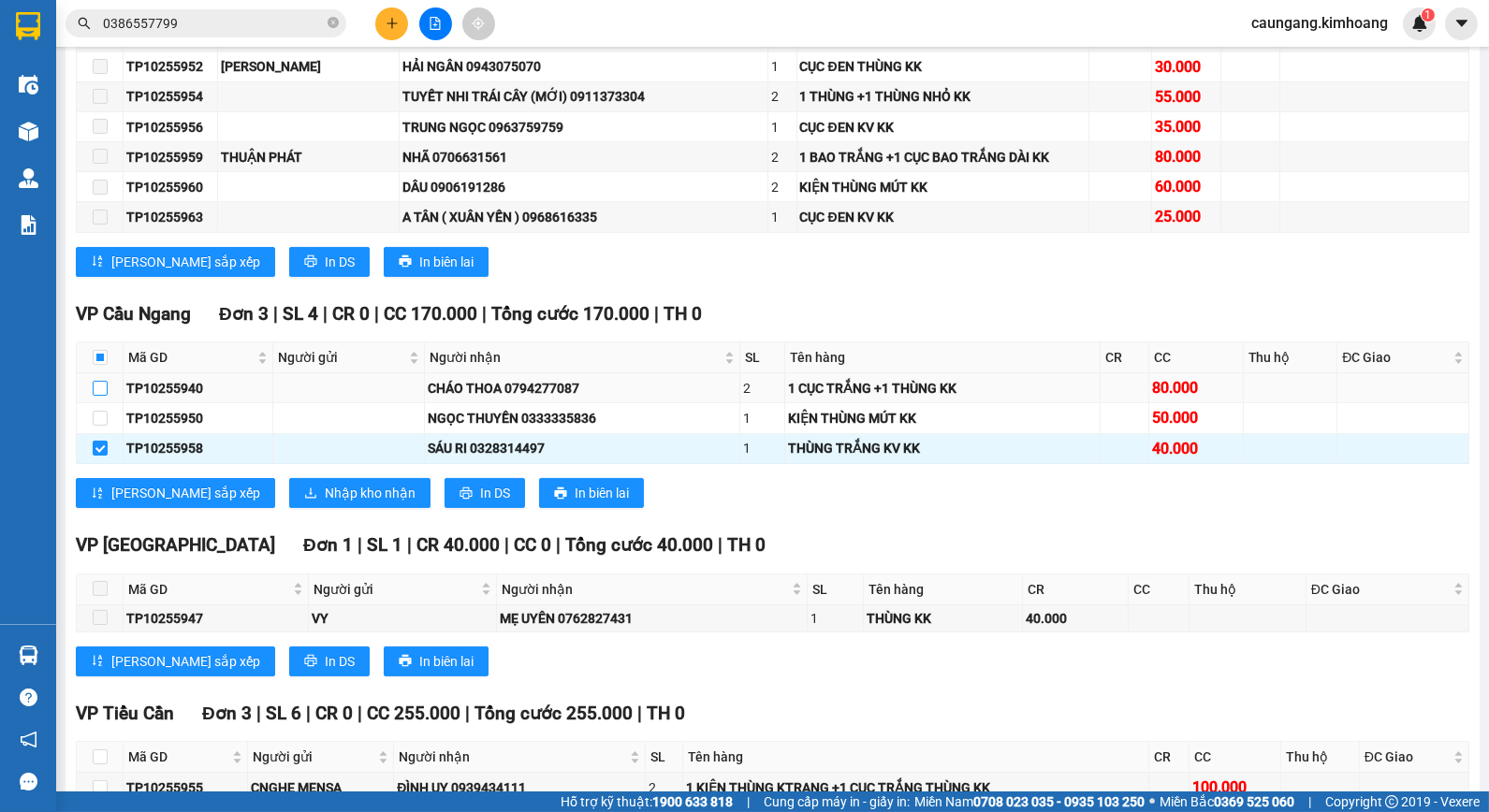
click at [104, 396] on input "checkbox" at bounding box center [100, 389] width 15 height 15
checkbox input "true"
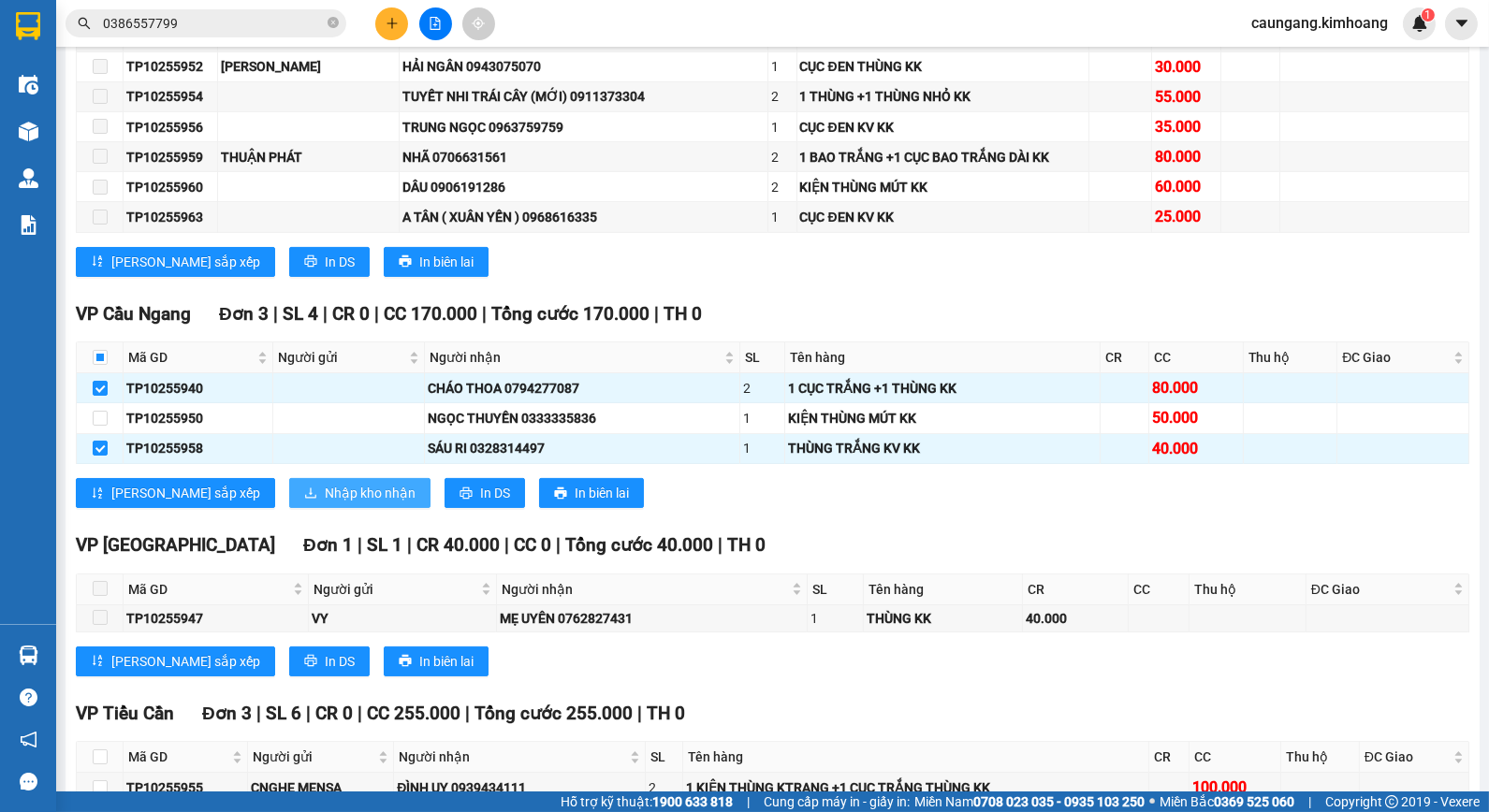
click at [325, 504] on span "Nhập kho nhận" at bounding box center [370, 493] width 90 height 21
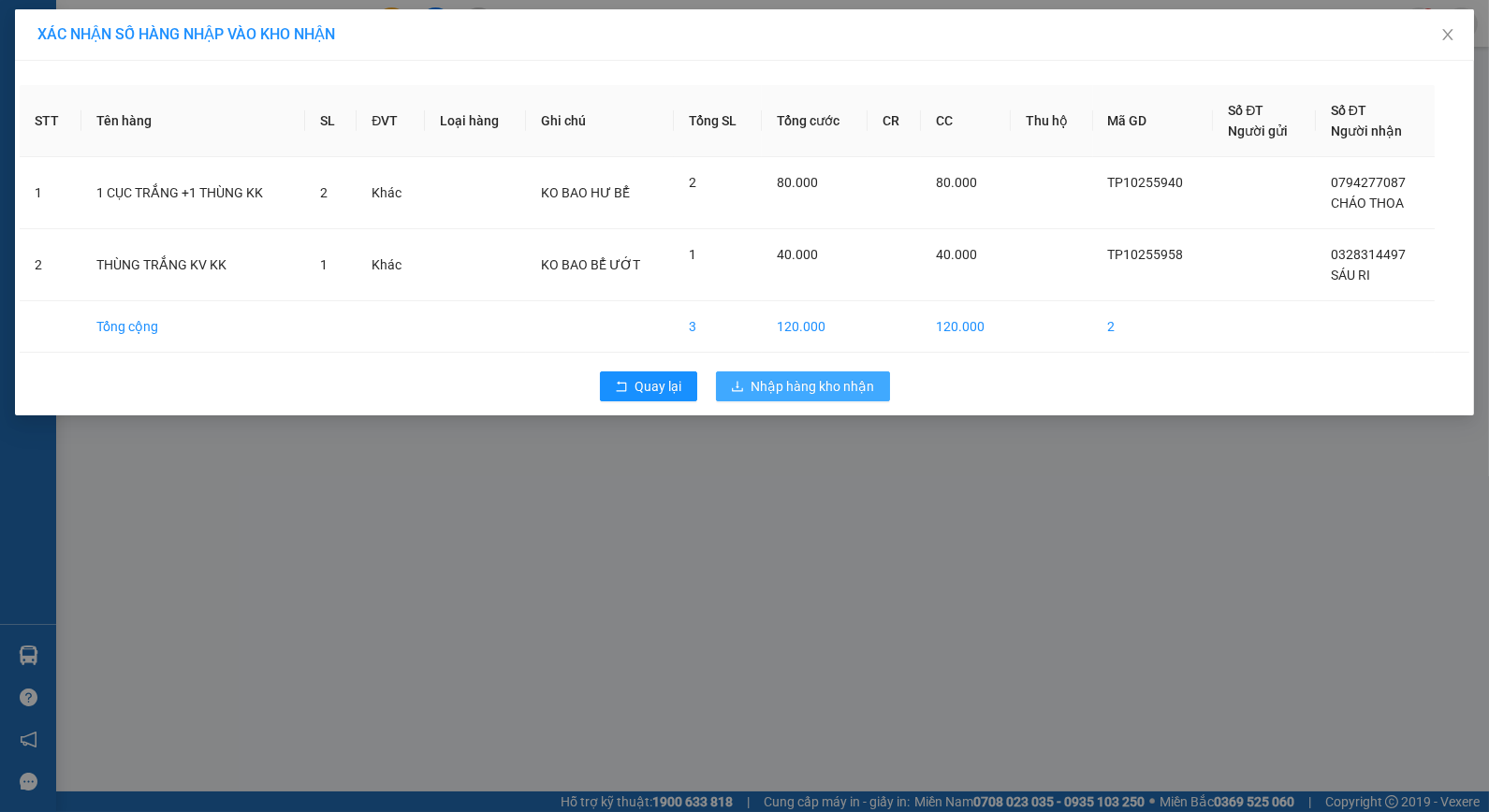
click at [834, 396] on span "Nhập hàng kho nhận" at bounding box center [813, 387] width 124 height 21
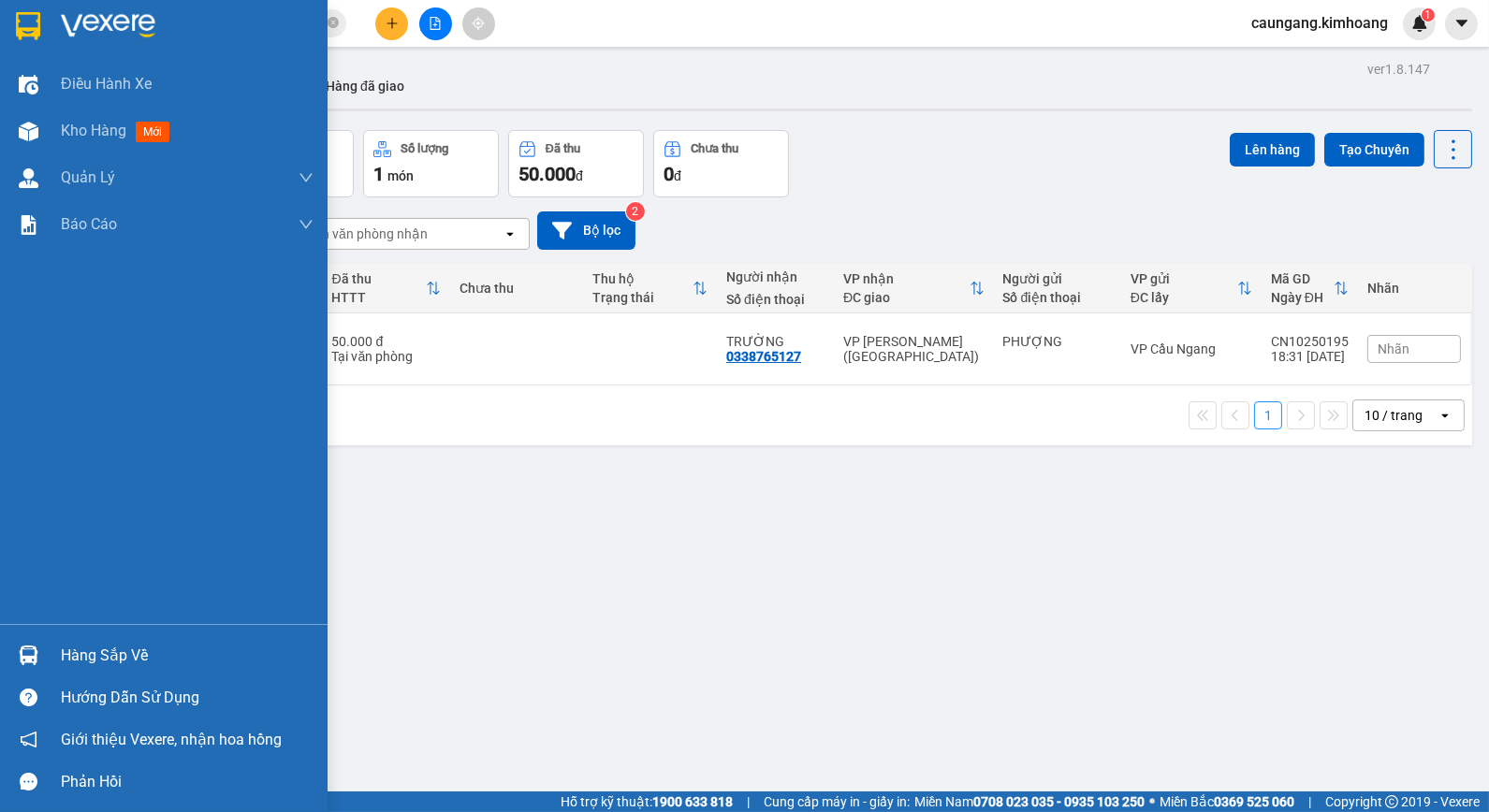
click at [97, 668] on div "Hàng sắp về" at bounding box center [187, 656] width 253 height 29
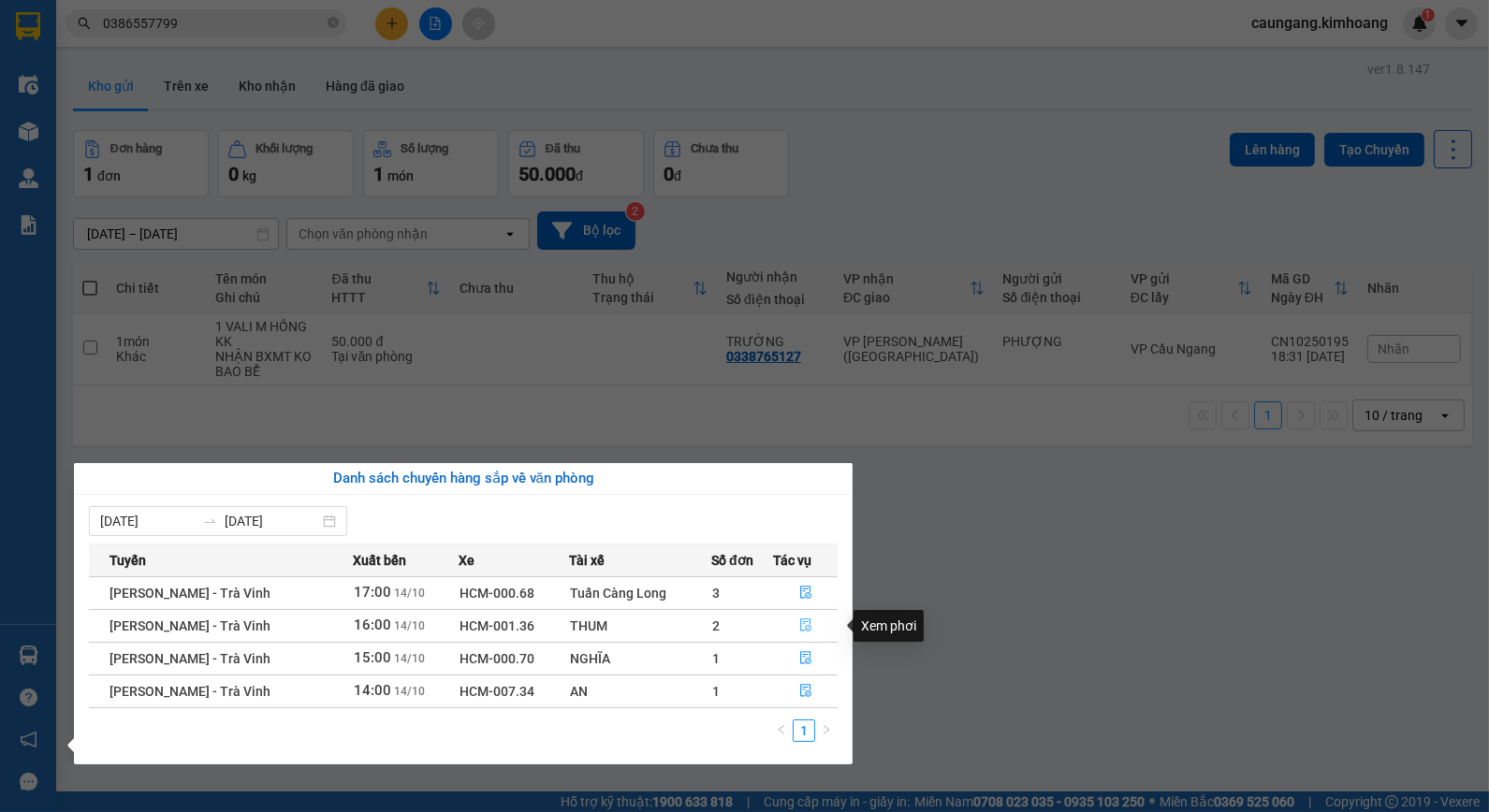
click at [802, 625] on icon "file-done" at bounding box center [806, 626] width 13 height 13
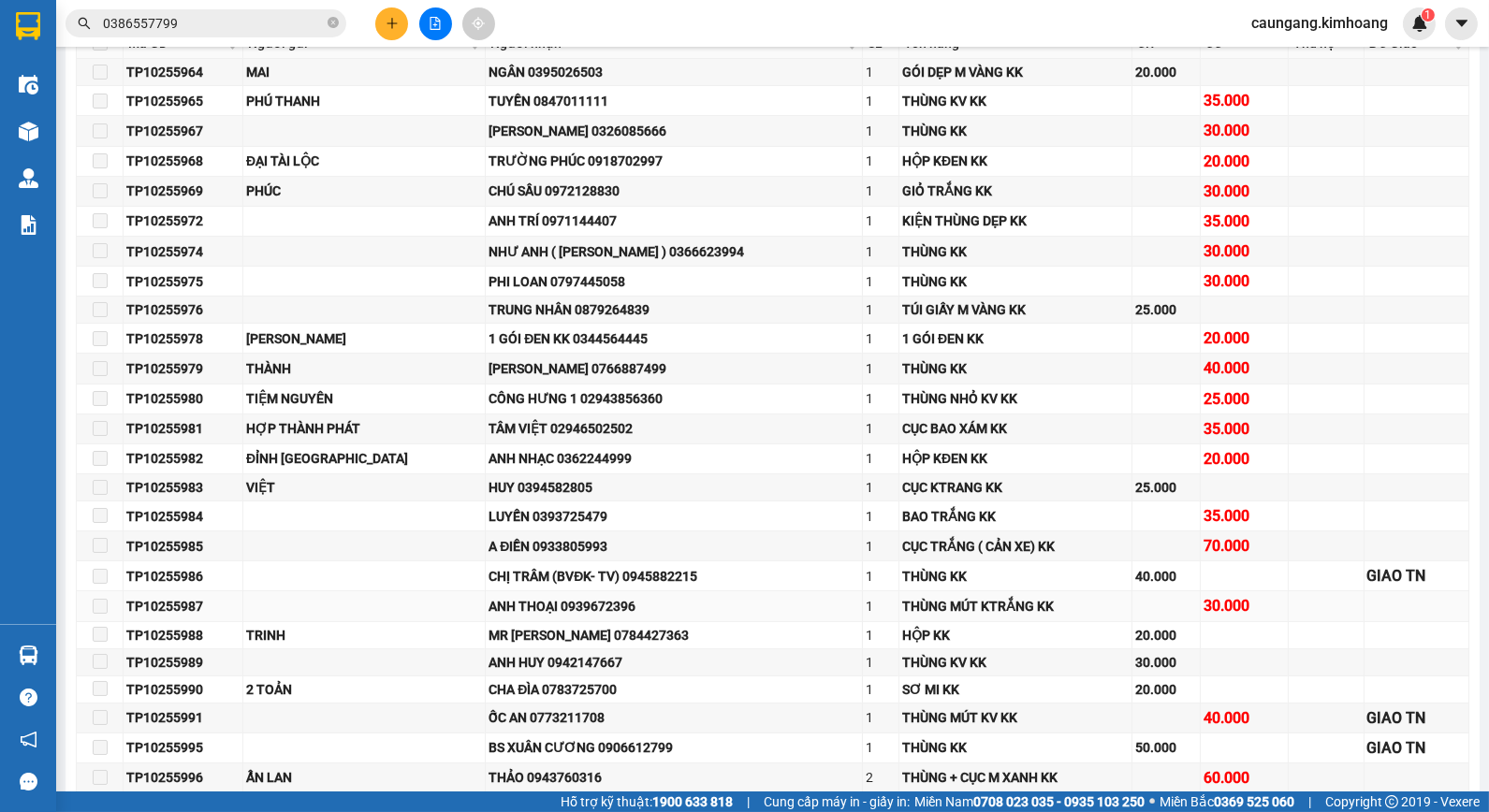
scroll to position [1144, 0]
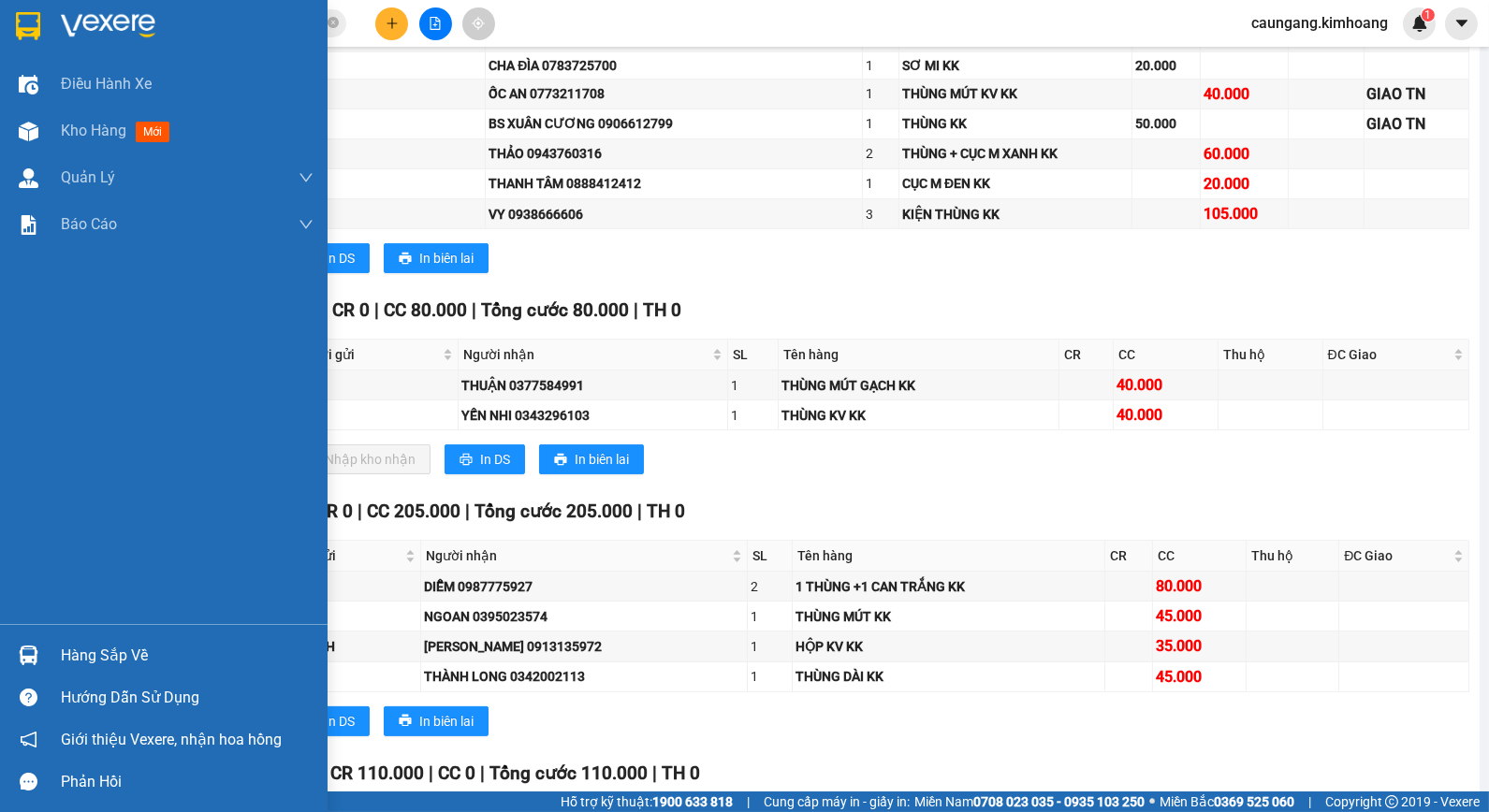
click at [47, 655] on div "Hàng sắp về" at bounding box center [164, 655] width 327 height 42
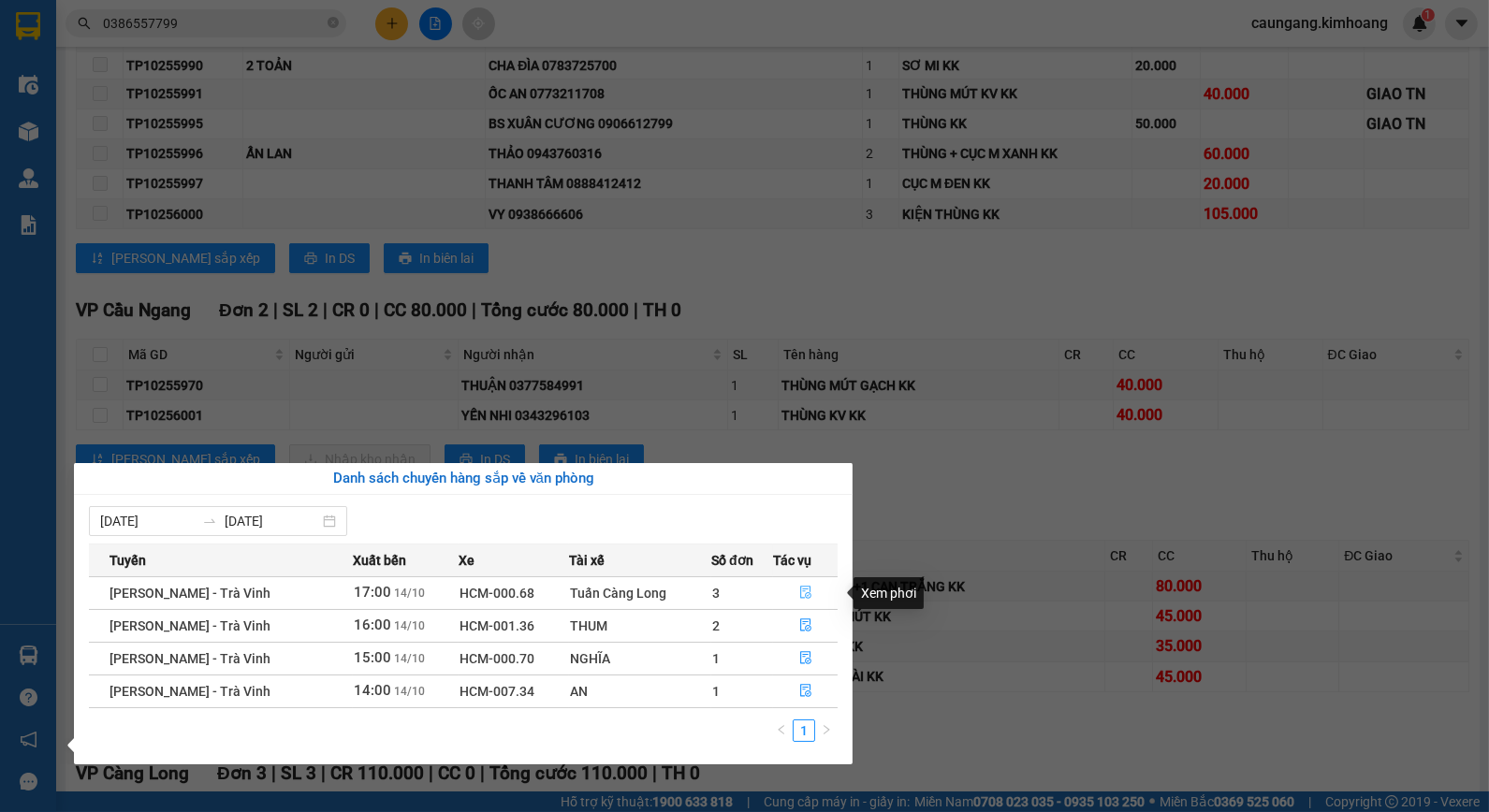
click at [800, 593] on icon "file-done" at bounding box center [806, 592] width 13 height 13
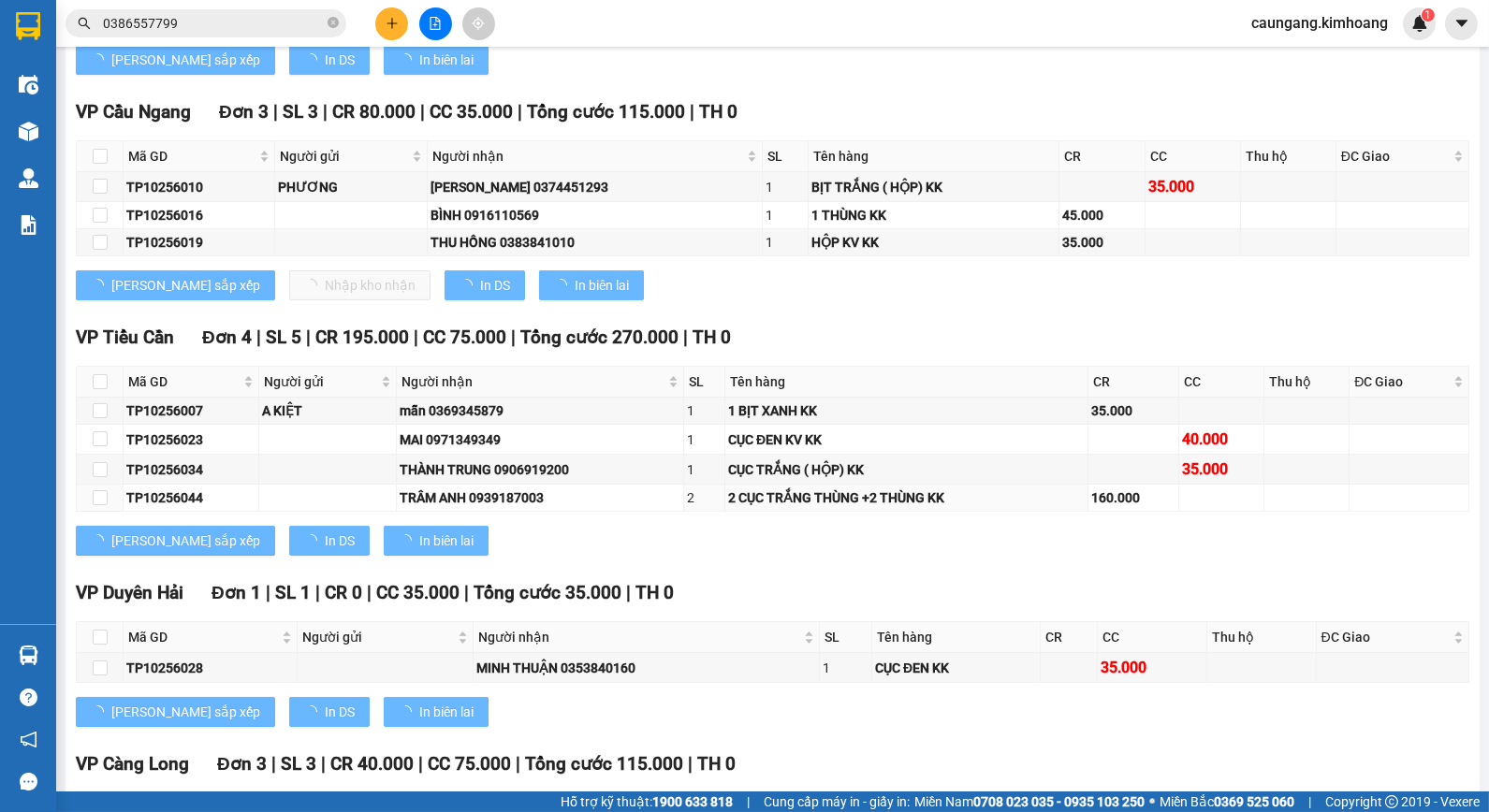
scroll to position [972, 0]
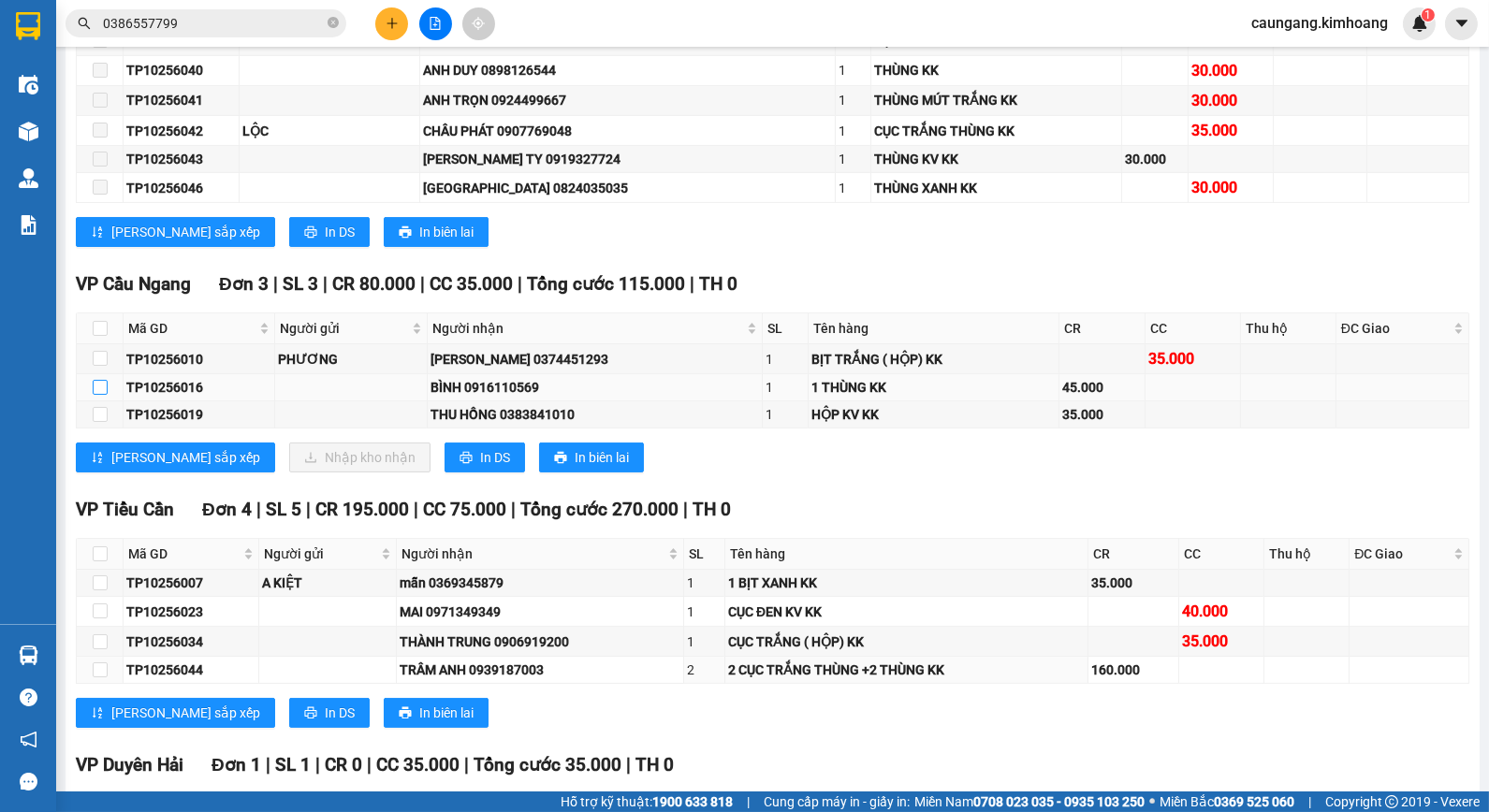
click at [97, 395] on input "checkbox" at bounding box center [100, 388] width 15 height 15
checkbox input "true"
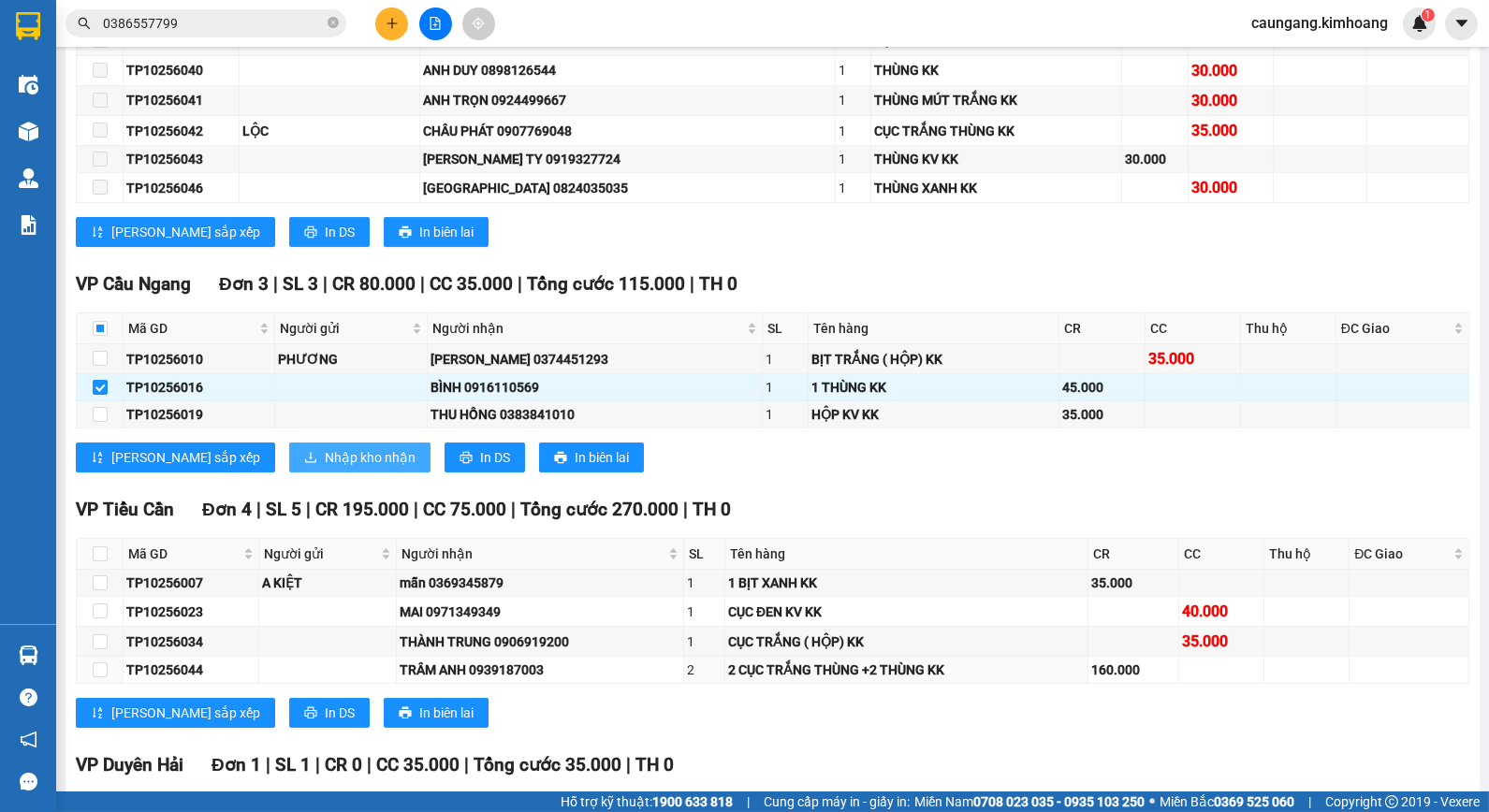
click at [325, 468] on span "Nhập kho nhận" at bounding box center [370, 457] width 90 height 21
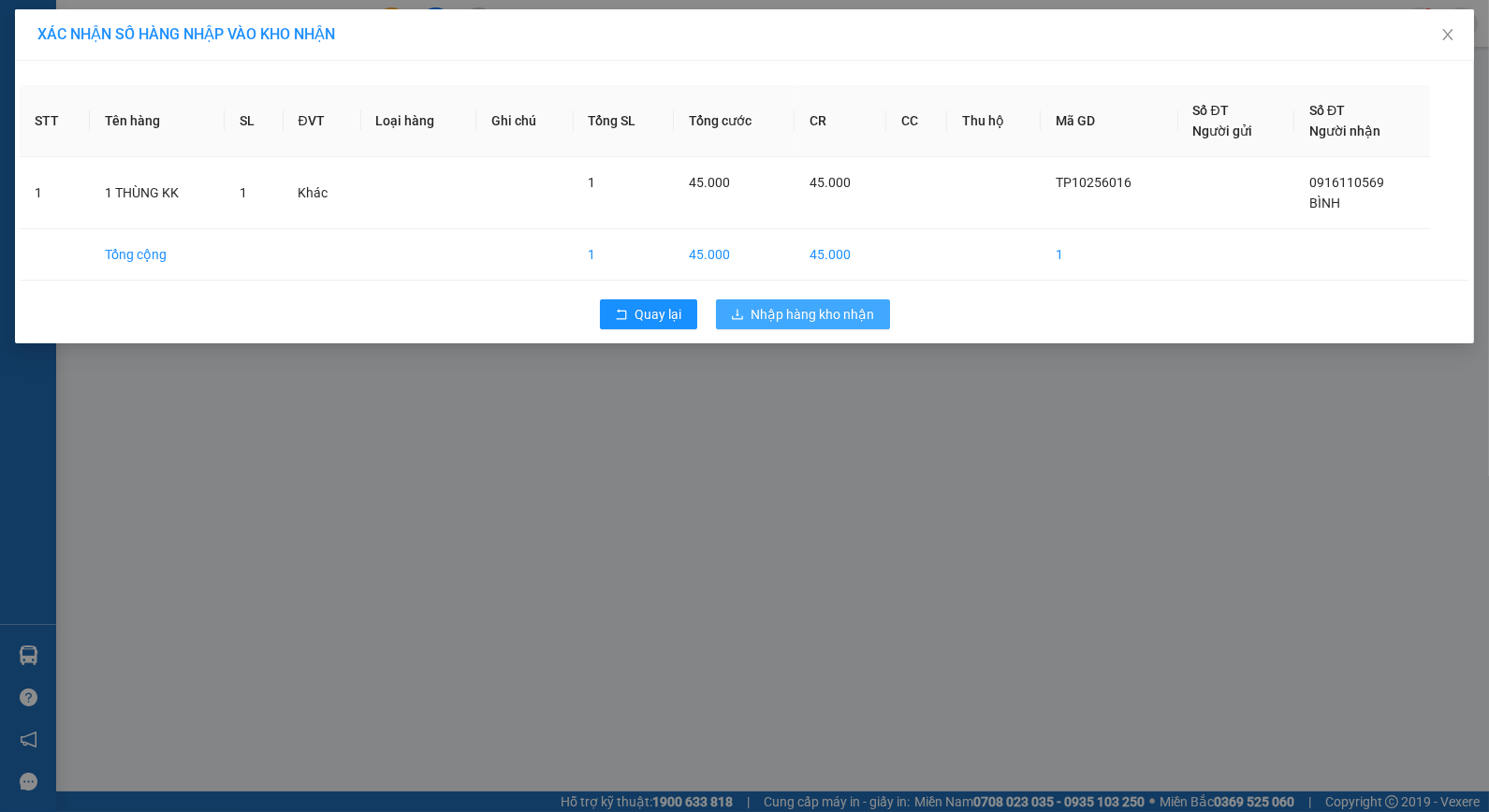
click at [809, 315] on span "Nhập hàng kho nhận" at bounding box center [813, 315] width 124 height 21
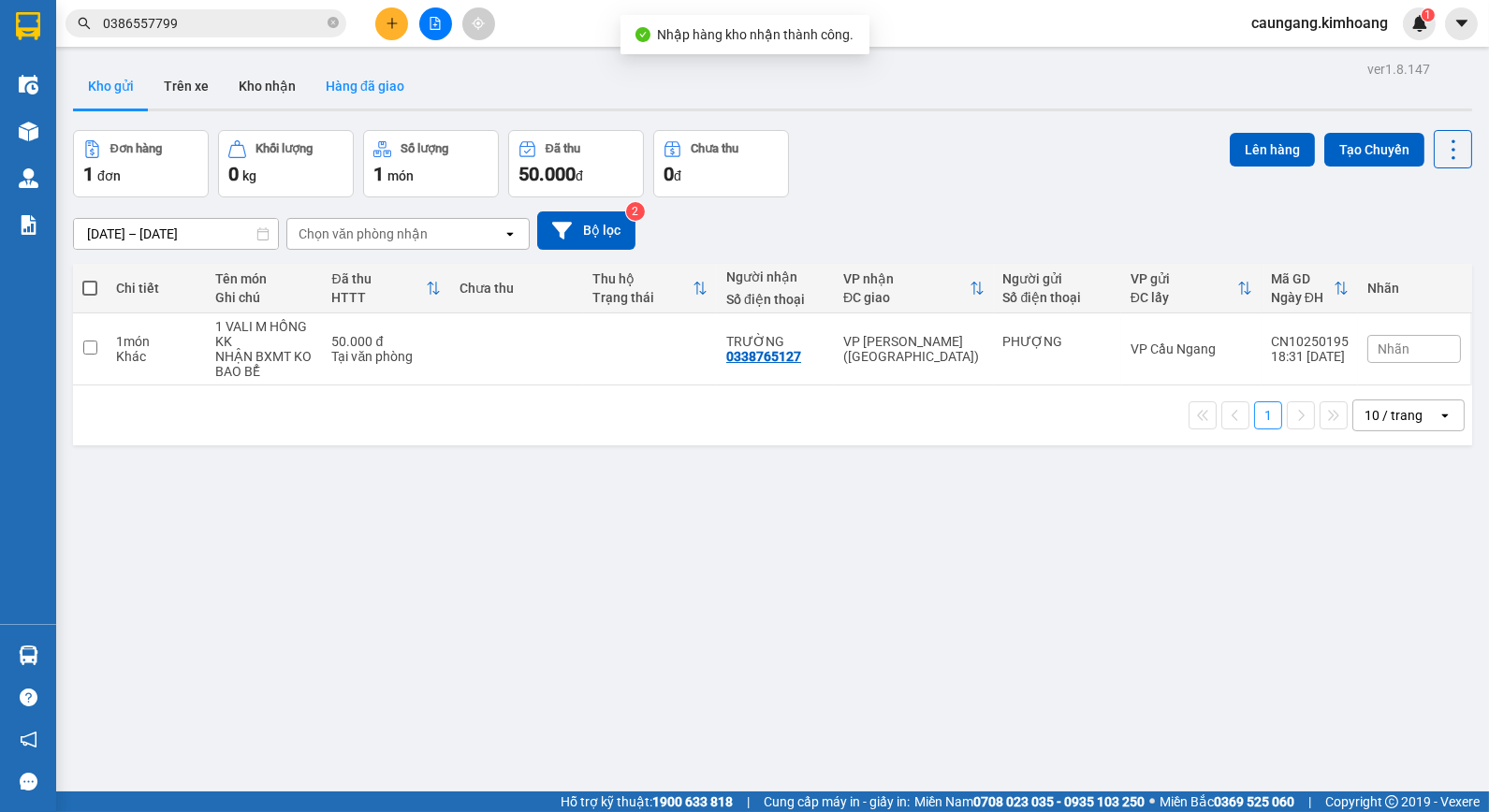
click at [362, 88] on button "Hàng đã giao" at bounding box center [365, 86] width 108 height 45
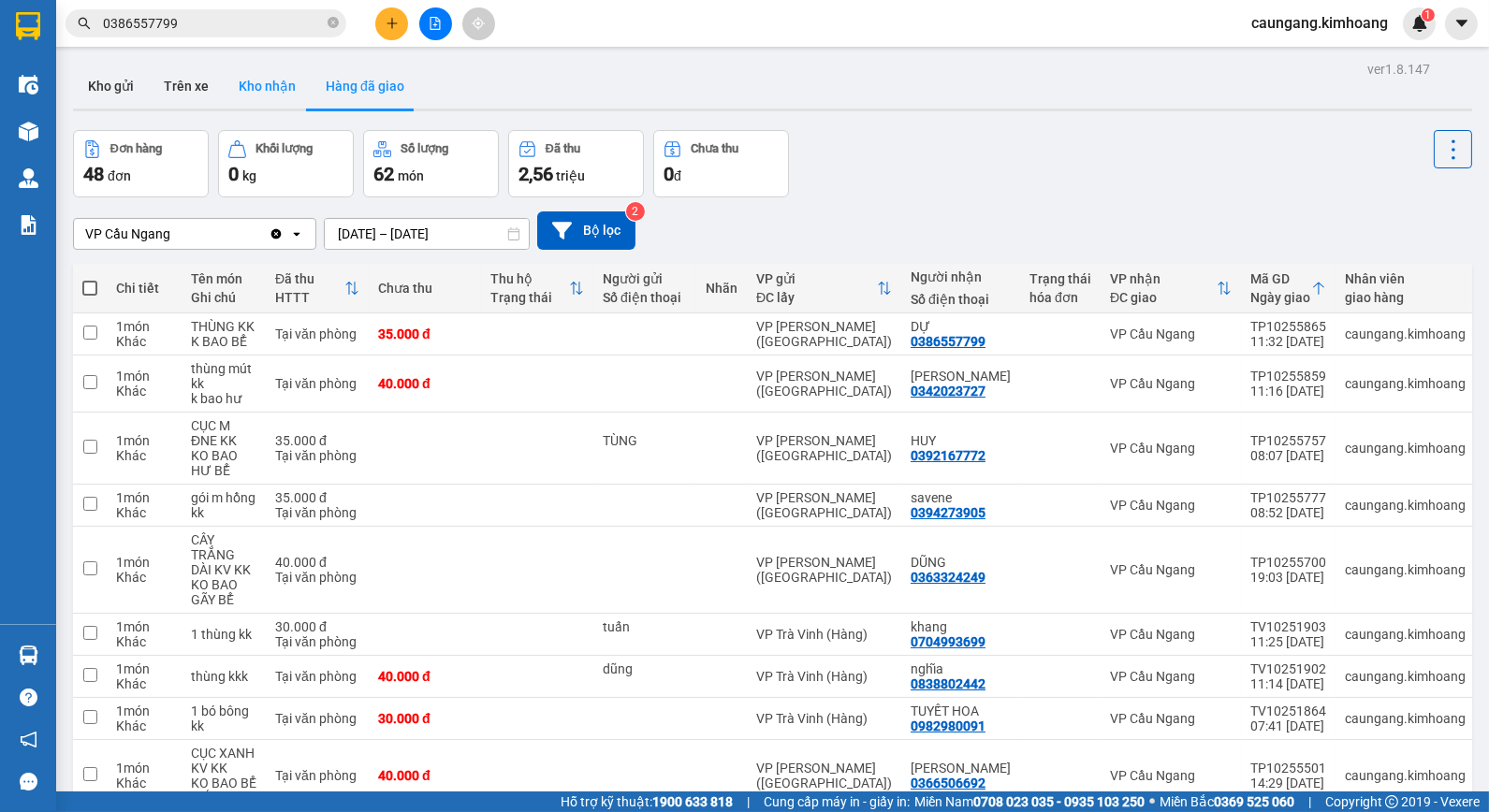
click at [259, 87] on button "Kho nhận" at bounding box center [267, 86] width 87 height 45
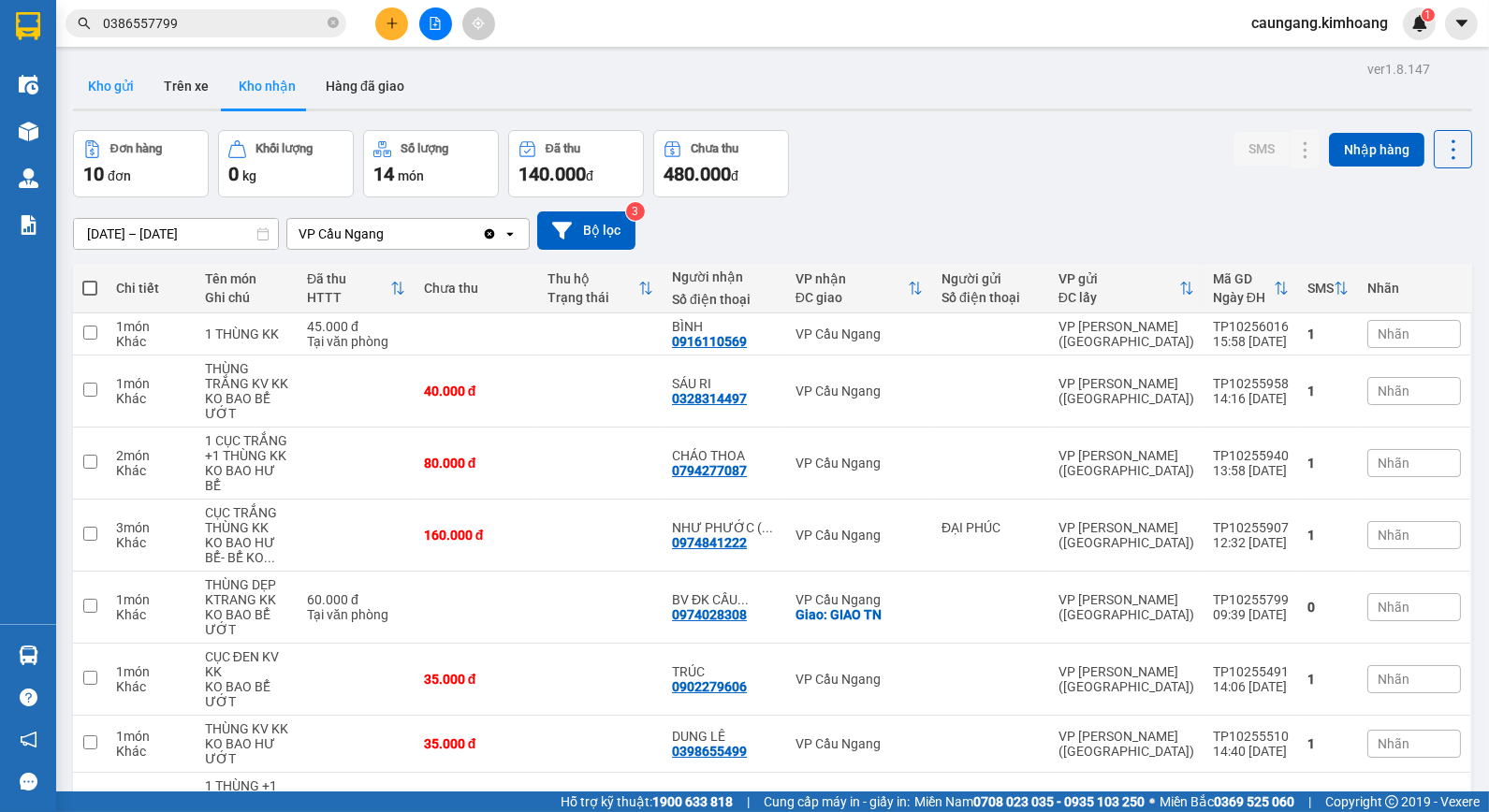
click at [123, 98] on button "Kho gửi" at bounding box center [111, 86] width 76 height 45
